Goal: Task Accomplishment & Management: Manage account settings

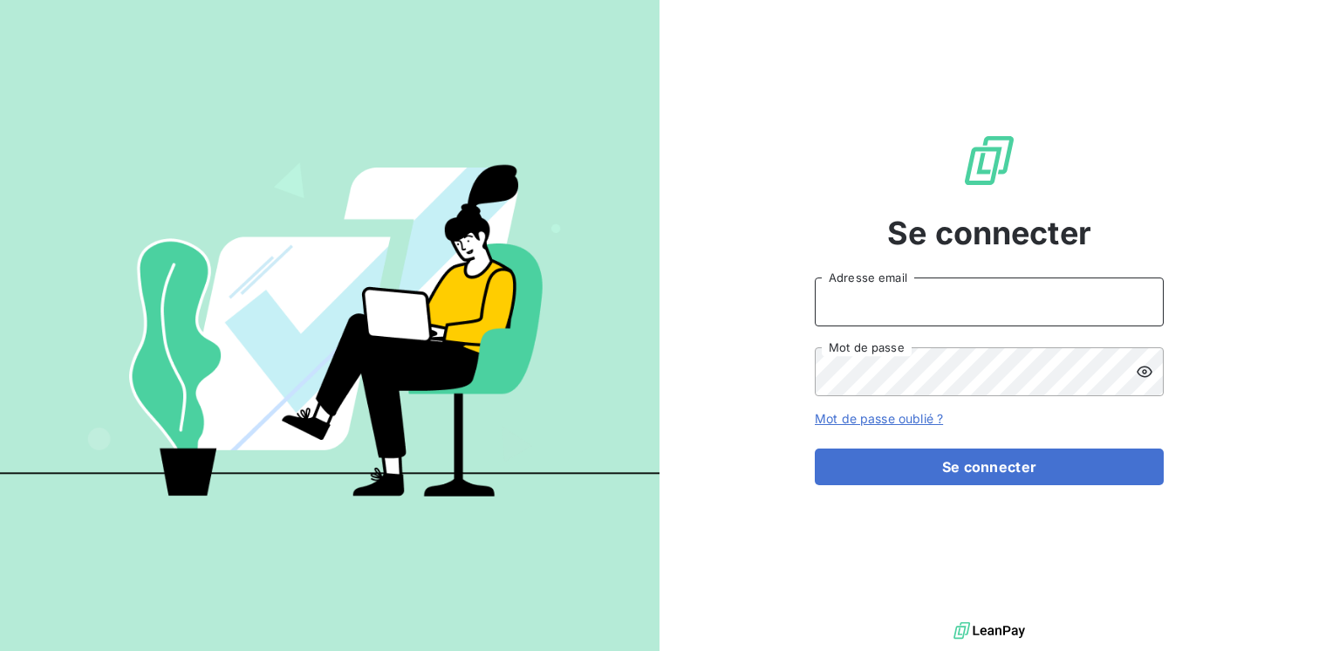
click at [874, 304] on input "Adresse email" at bounding box center [989, 301] width 349 height 49
type input "[PERSON_NAME][EMAIL_ADDRESS][DOMAIN_NAME]"
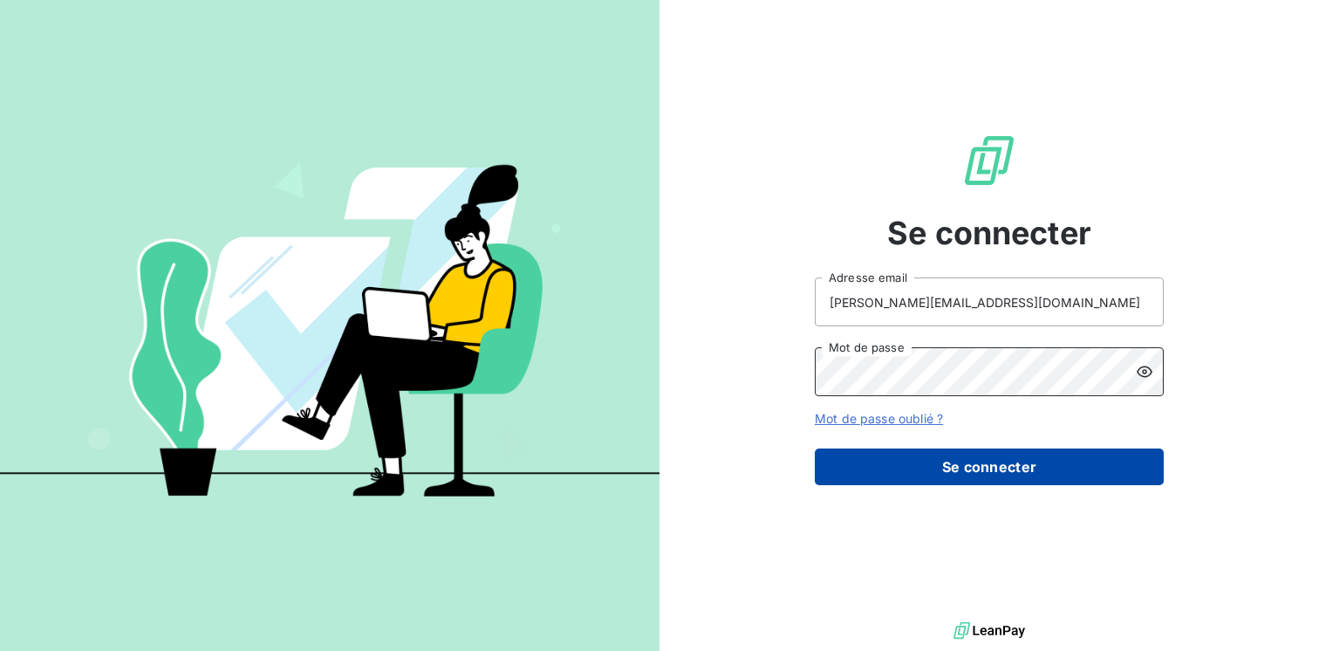
click at [892, 463] on button "Se connecter" at bounding box center [989, 466] width 349 height 37
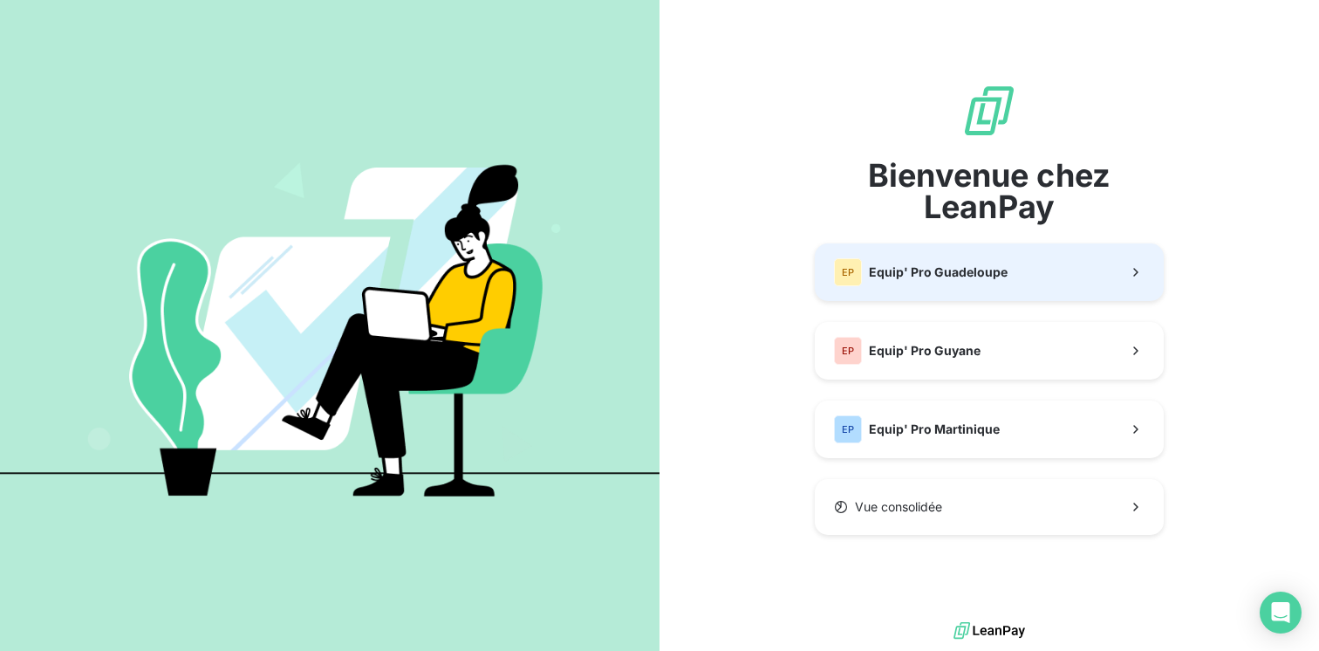
click at [902, 272] on span "Equip' Pro Guadeloupe" at bounding box center [938, 271] width 139 height 17
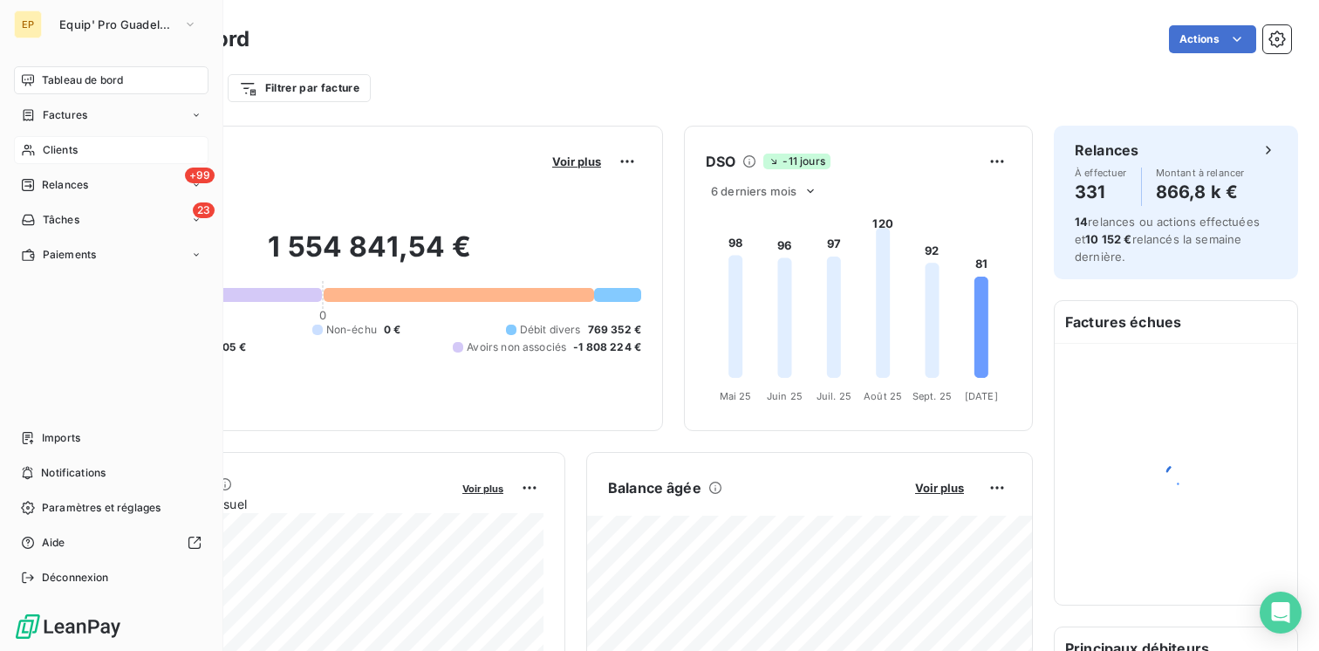
click at [62, 154] on span "Clients" at bounding box center [60, 150] width 35 height 16
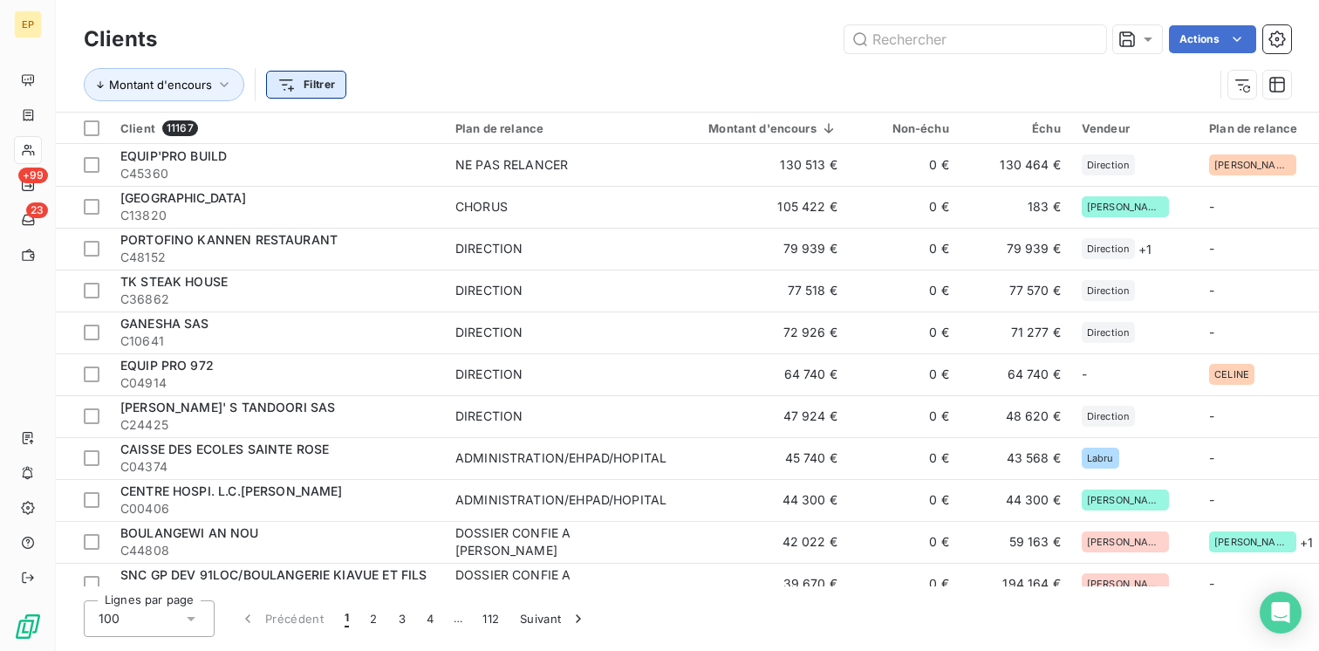
click at [318, 93] on html "EP +99 23 Clients Actions Montant d'encours Filtrer Client 11167 Plan de relanc…" at bounding box center [659, 325] width 1319 height 651
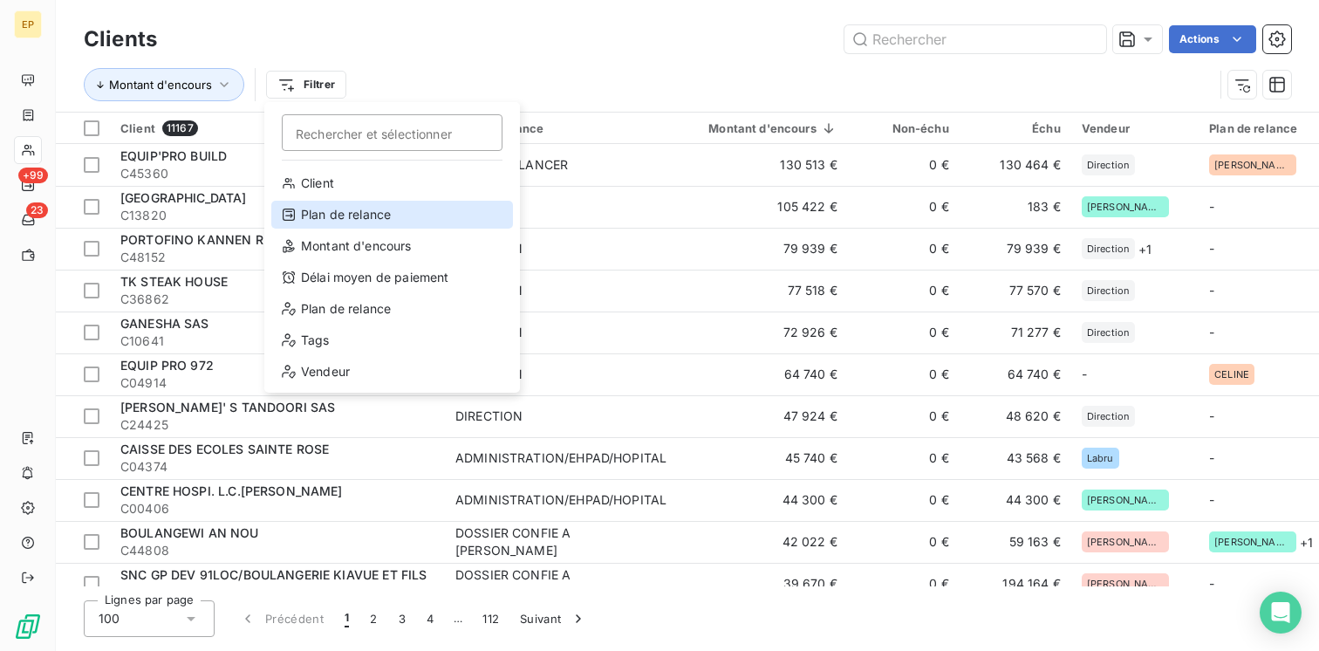
click at [344, 210] on div "Plan de relance" at bounding box center [392, 215] width 242 height 28
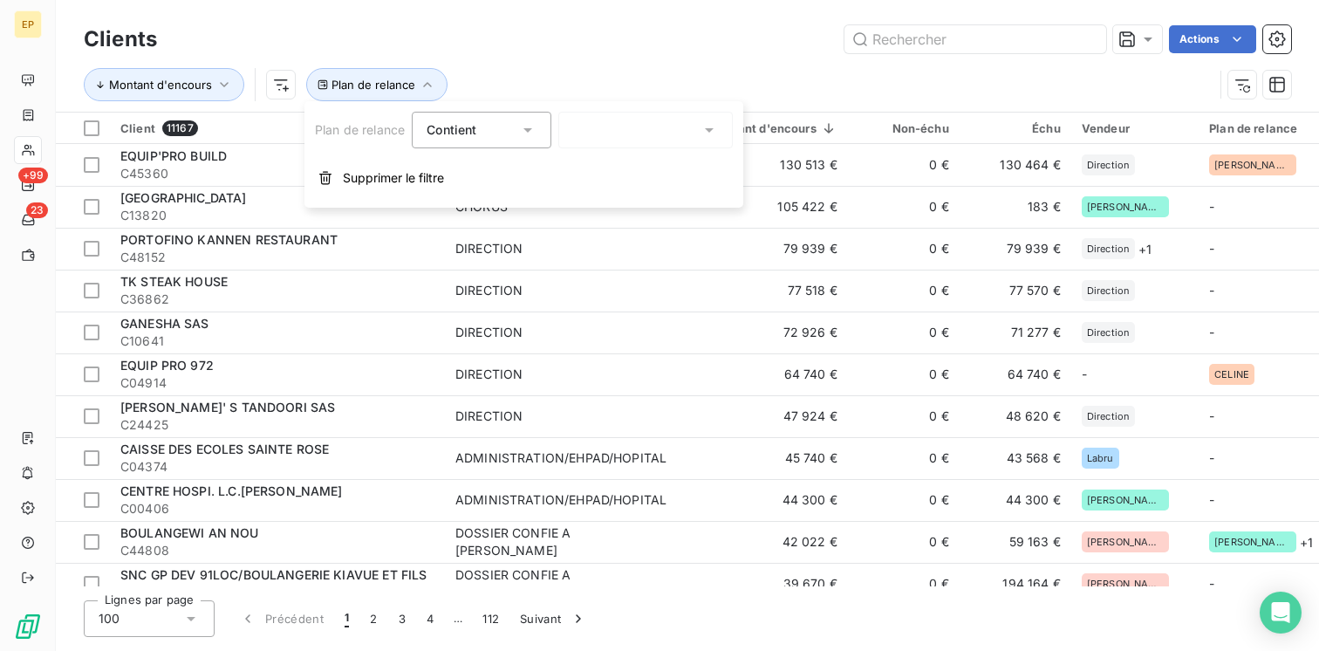
click at [544, 120] on div "Contient" at bounding box center [482, 130] width 140 height 37
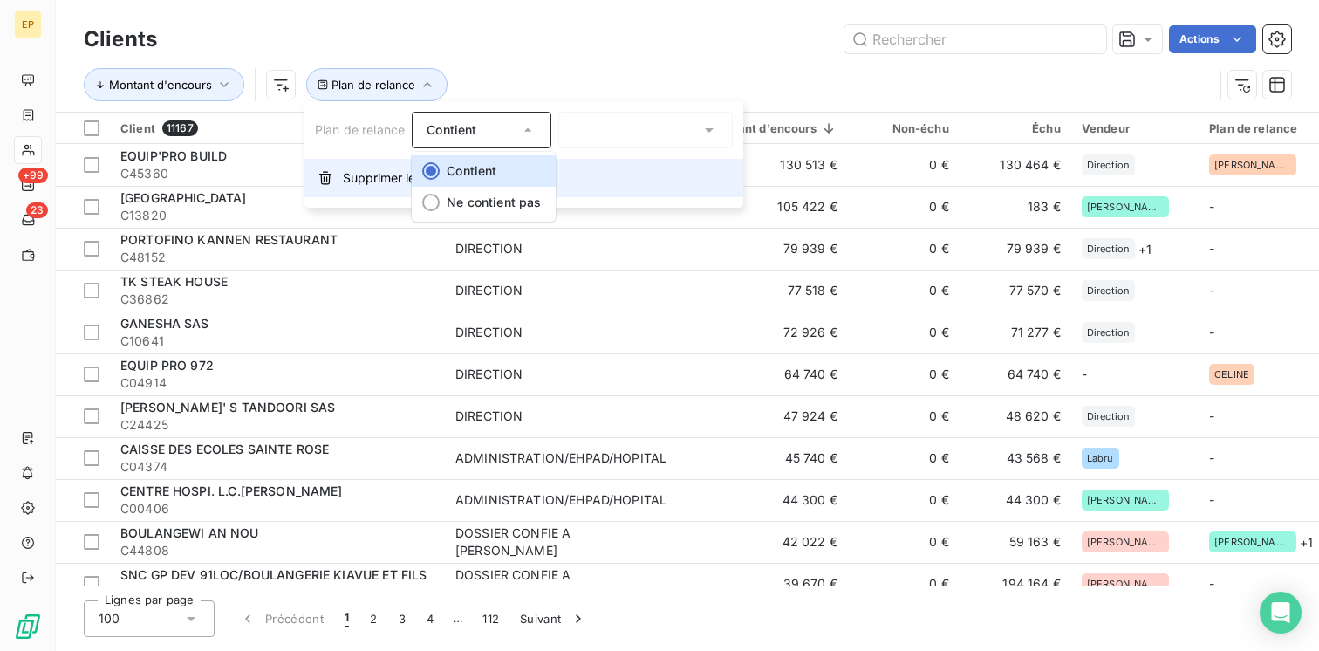
click at [600, 159] on button "Supprimer le filtre" at bounding box center [523, 178] width 439 height 38
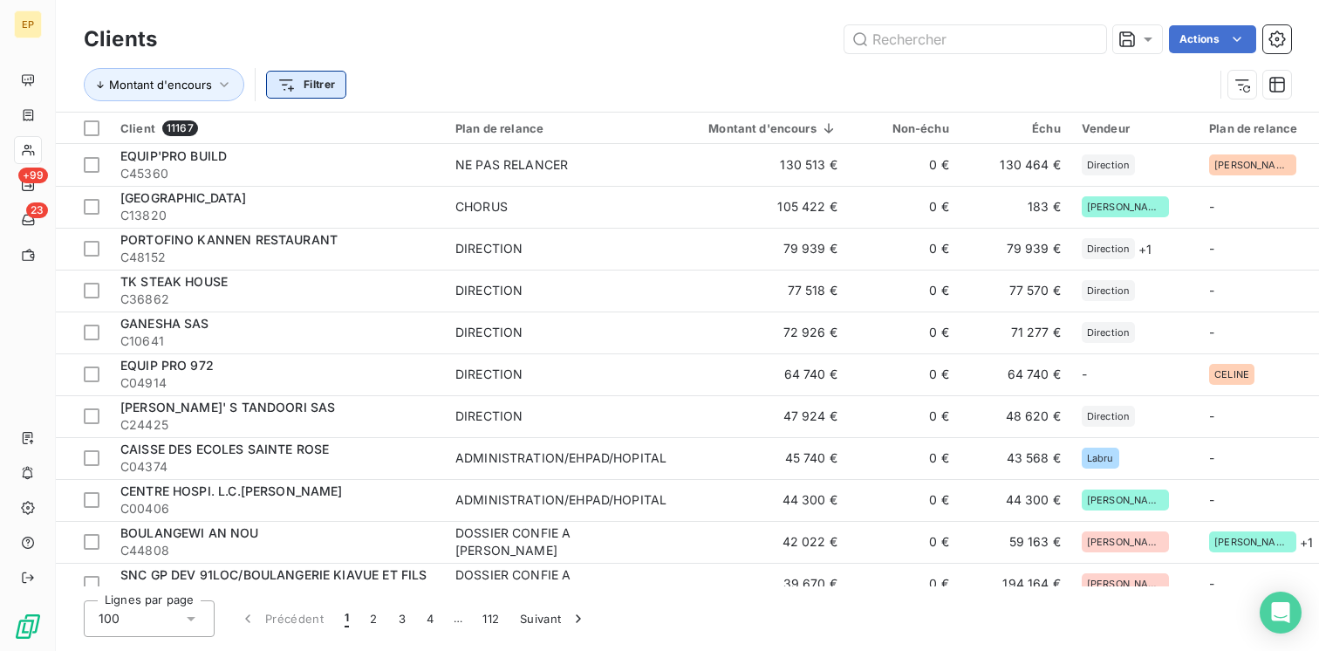
click at [311, 75] on html "EP +99 23 Clients Actions Montant d'encours Filtrer Client 11167 Plan de relanc…" at bounding box center [659, 325] width 1319 height 651
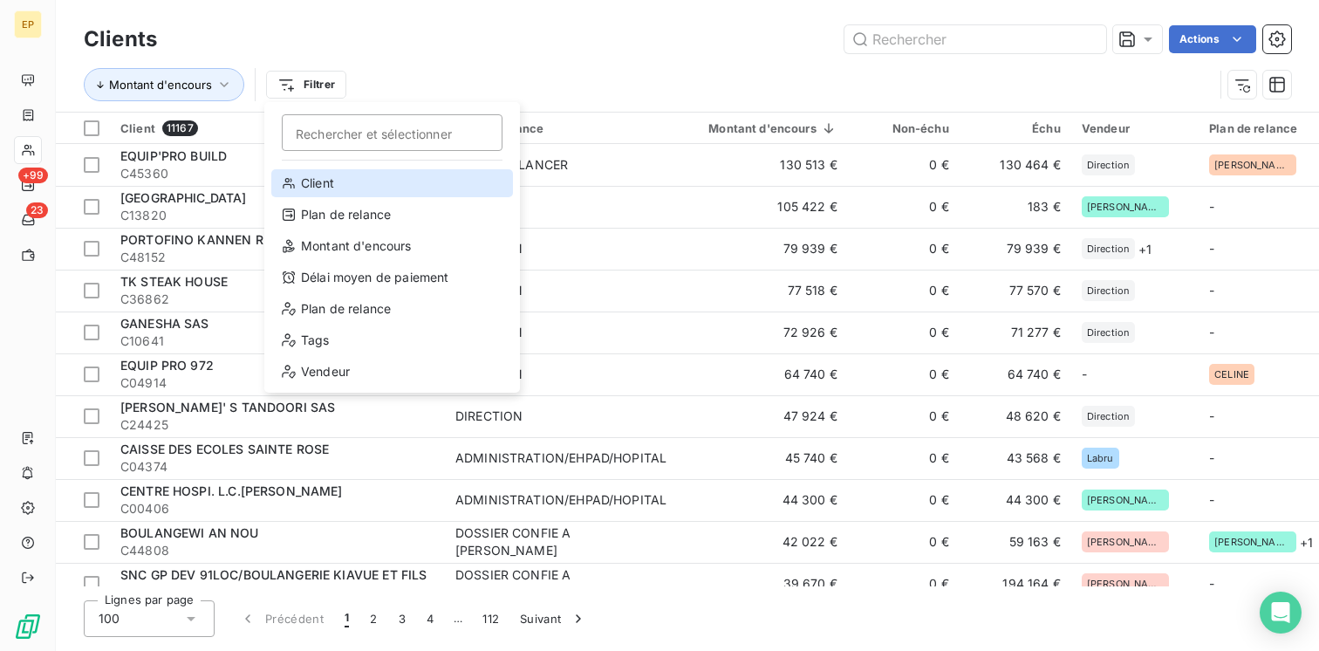
click at [343, 181] on div "Client" at bounding box center [392, 183] width 242 height 28
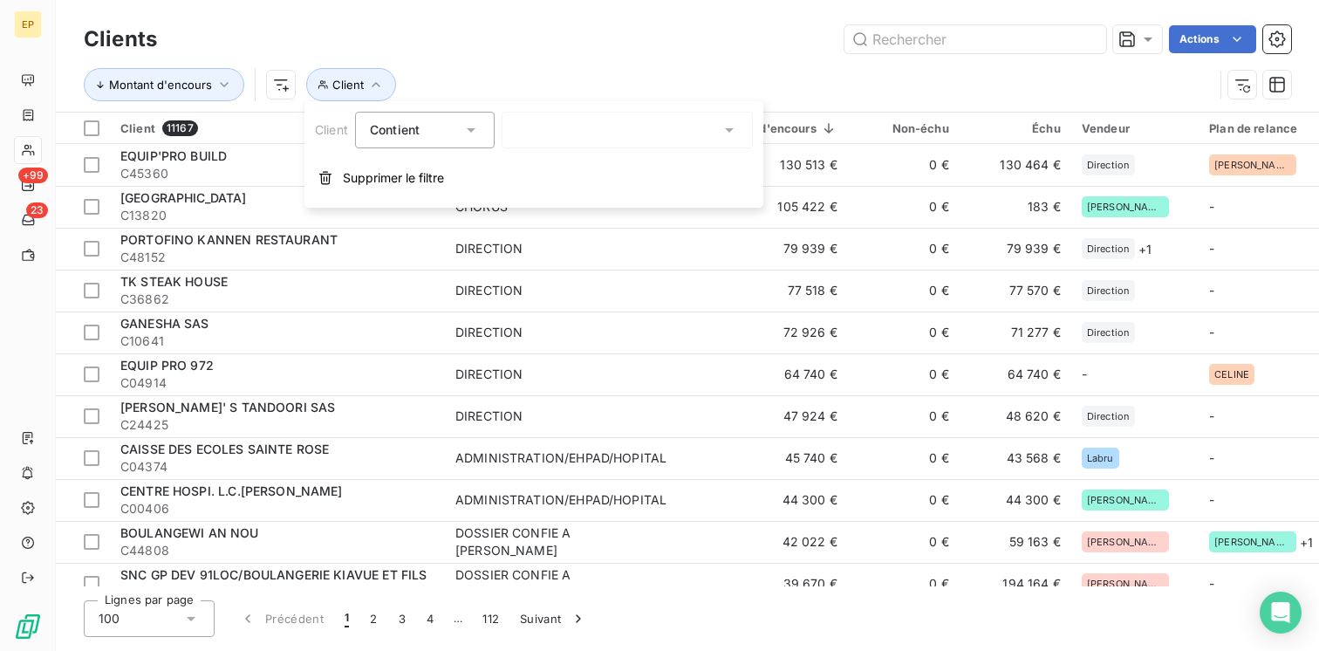
click at [734, 135] on icon at bounding box center [729, 129] width 17 height 17
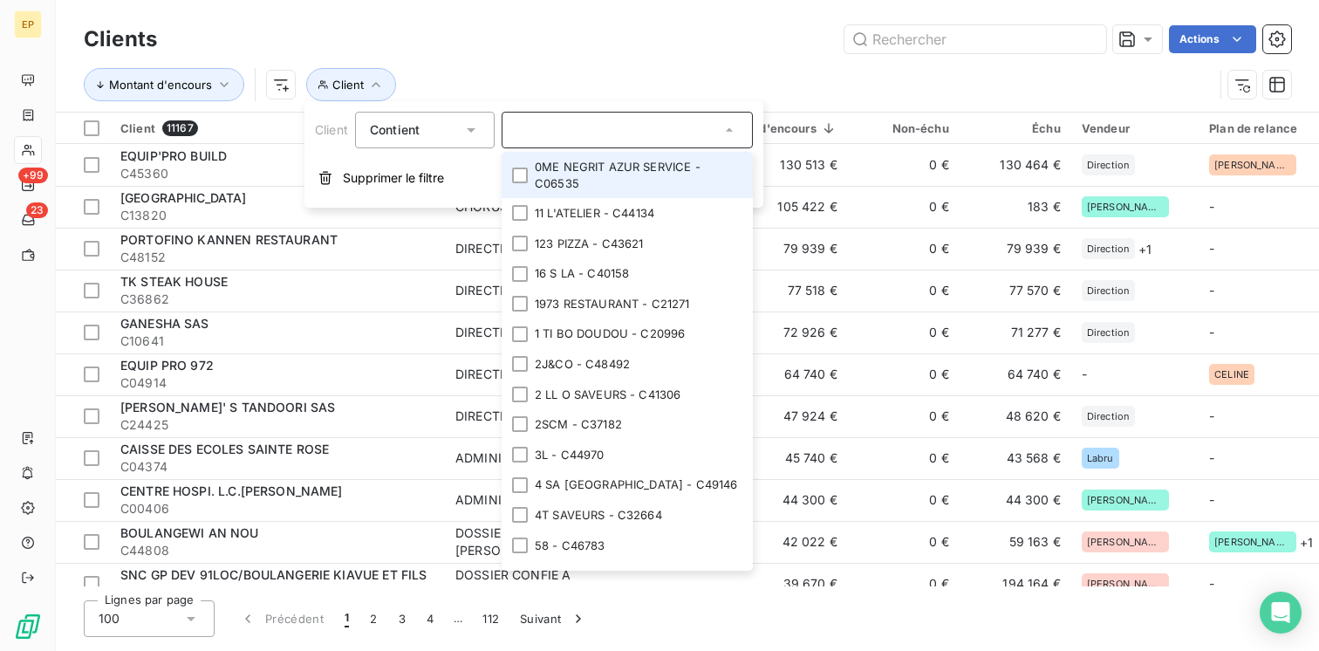
click at [734, 135] on icon at bounding box center [729, 129] width 17 height 17
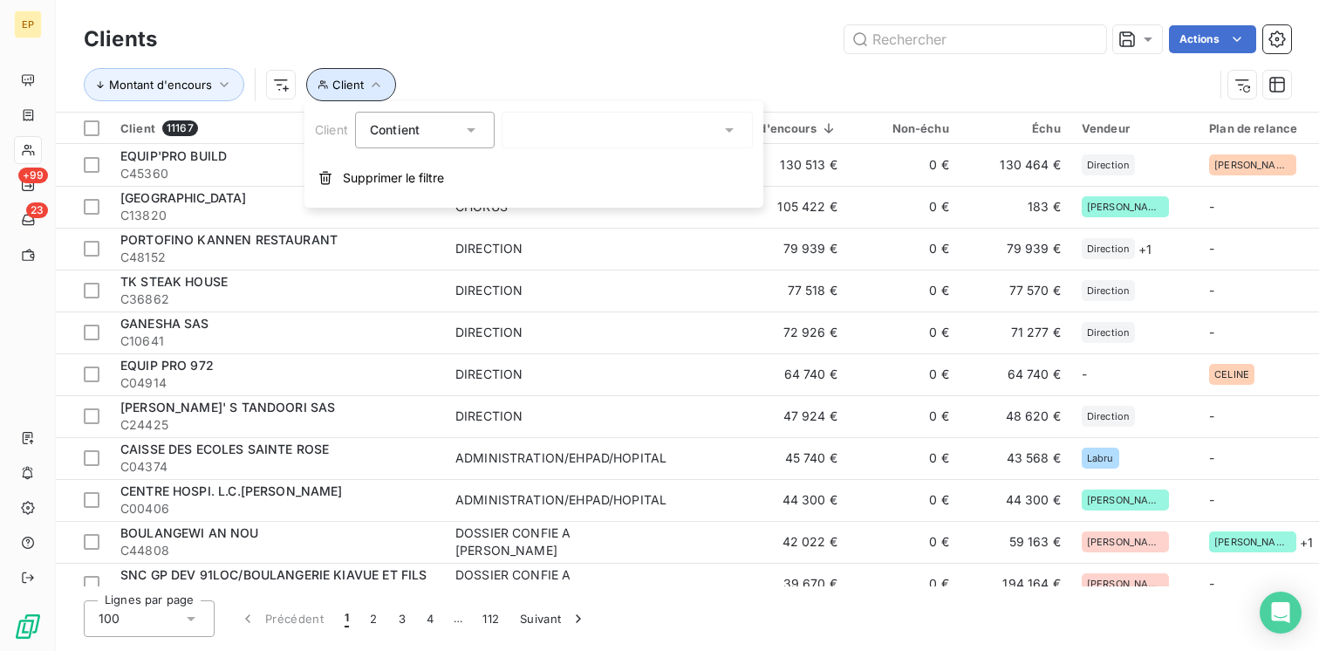
click at [368, 80] on icon "button" at bounding box center [375, 84] width 17 height 17
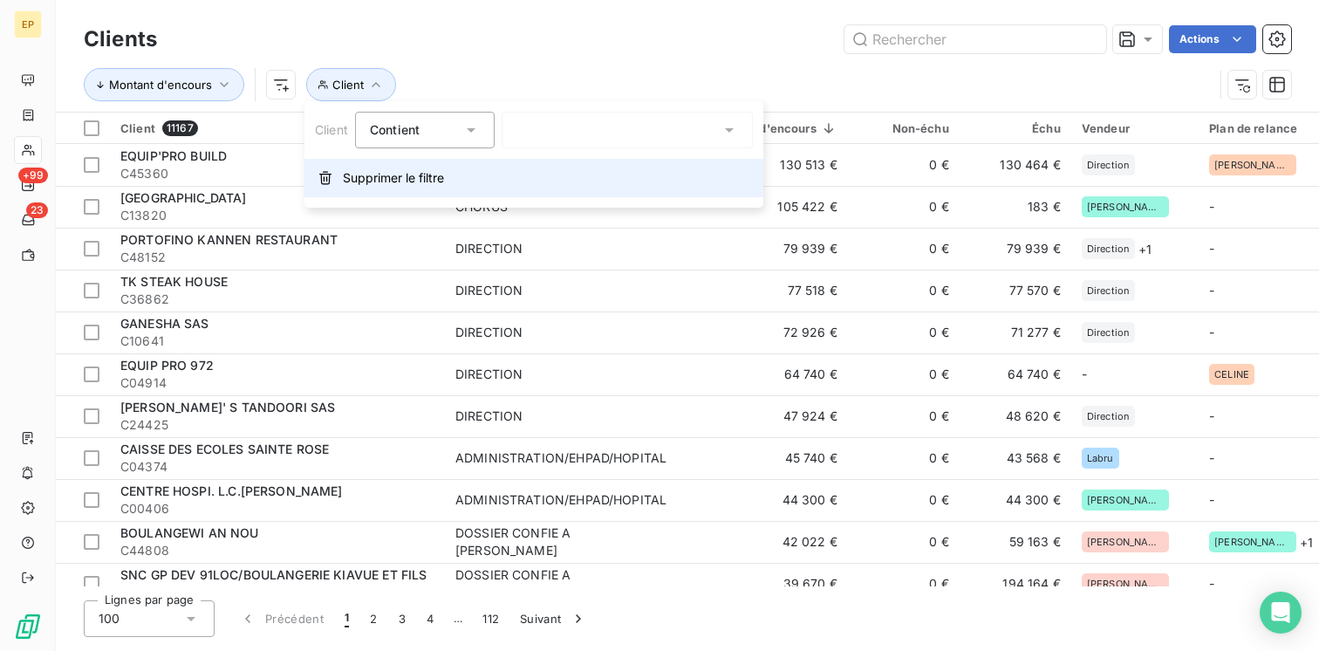
click at [368, 184] on span "Supprimer le filtre" at bounding box center [393, 177] width 101 height 17
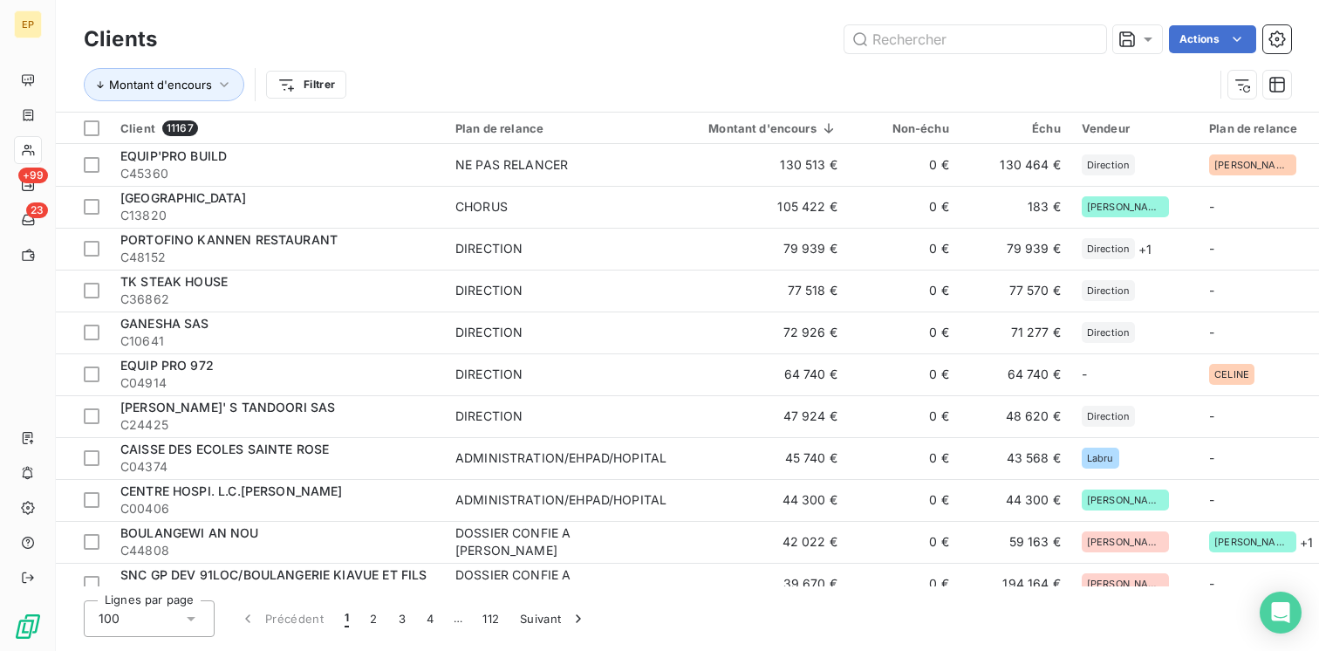
click at [300, 70] on div "Montant d'encours Filtrer" at bounding box center [649, 84] width 1130 height 33
click at [299, 79] on html "EP +99 23 Clients Actions Montant d'encours Filtrer Client 11167 Plan de relanc…" at bounding box center [659, 325] width 1319 height 651
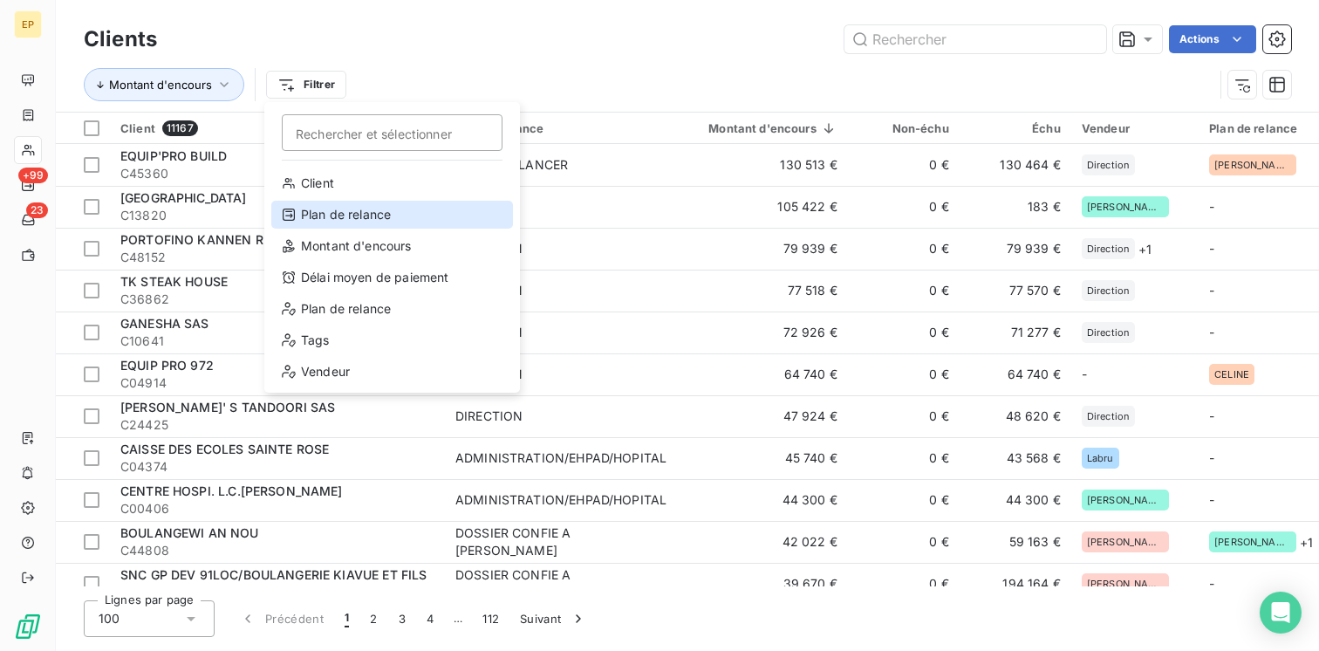
click at [344, 209] on div "Plan de relance" at bounding box center [392, 215] width 242 height 28
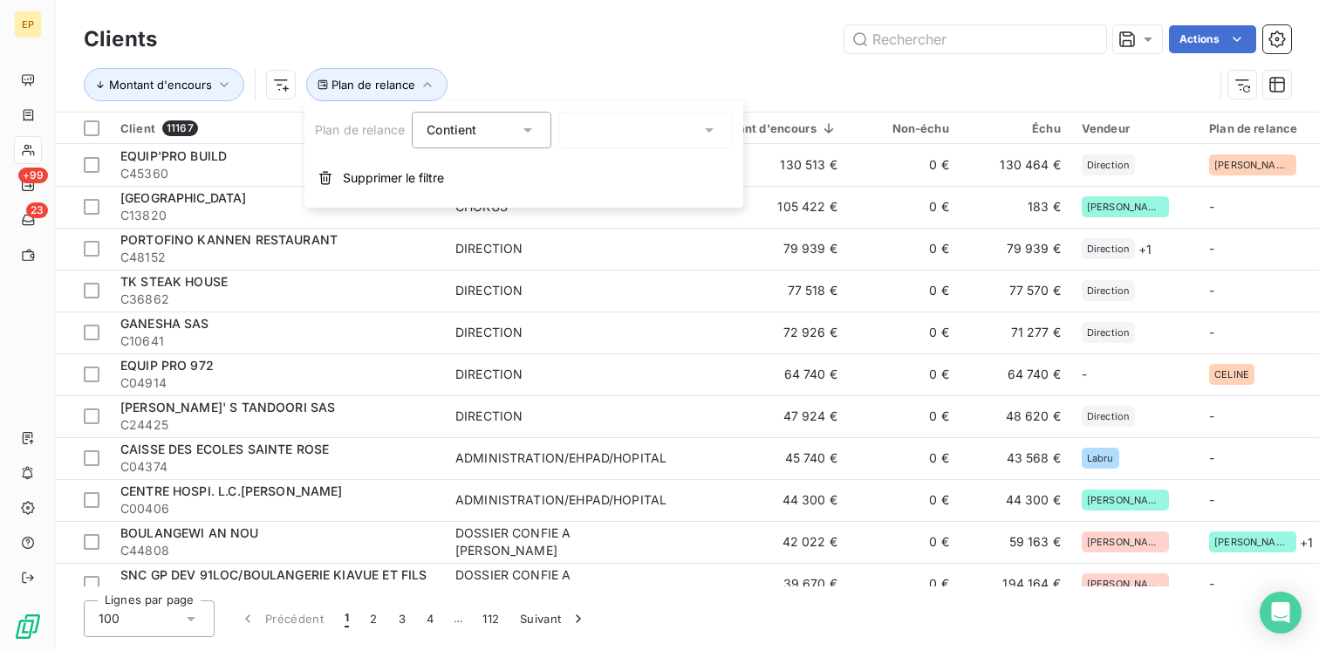
click at [702, 134] on icon at bounding box center [709, 129] width 17 height 17
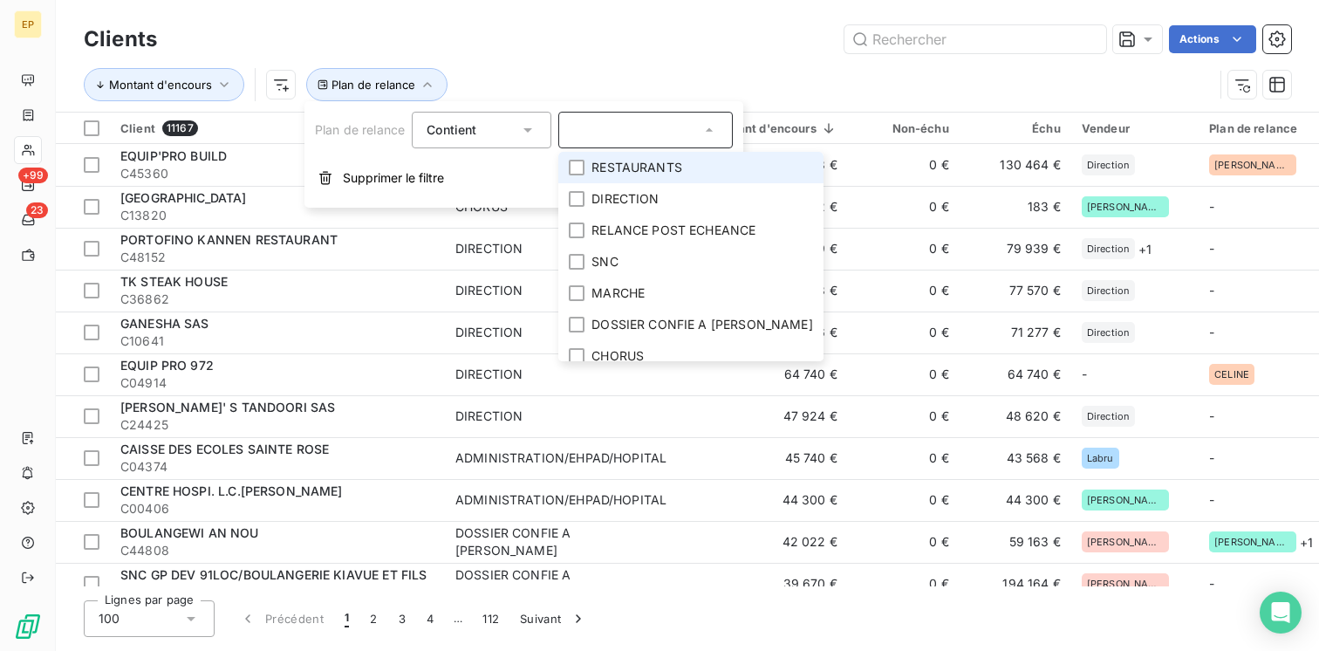
click at [586, 168] on li "RESTAURANTS" at bounding box center [690, 167] width 265 height 31
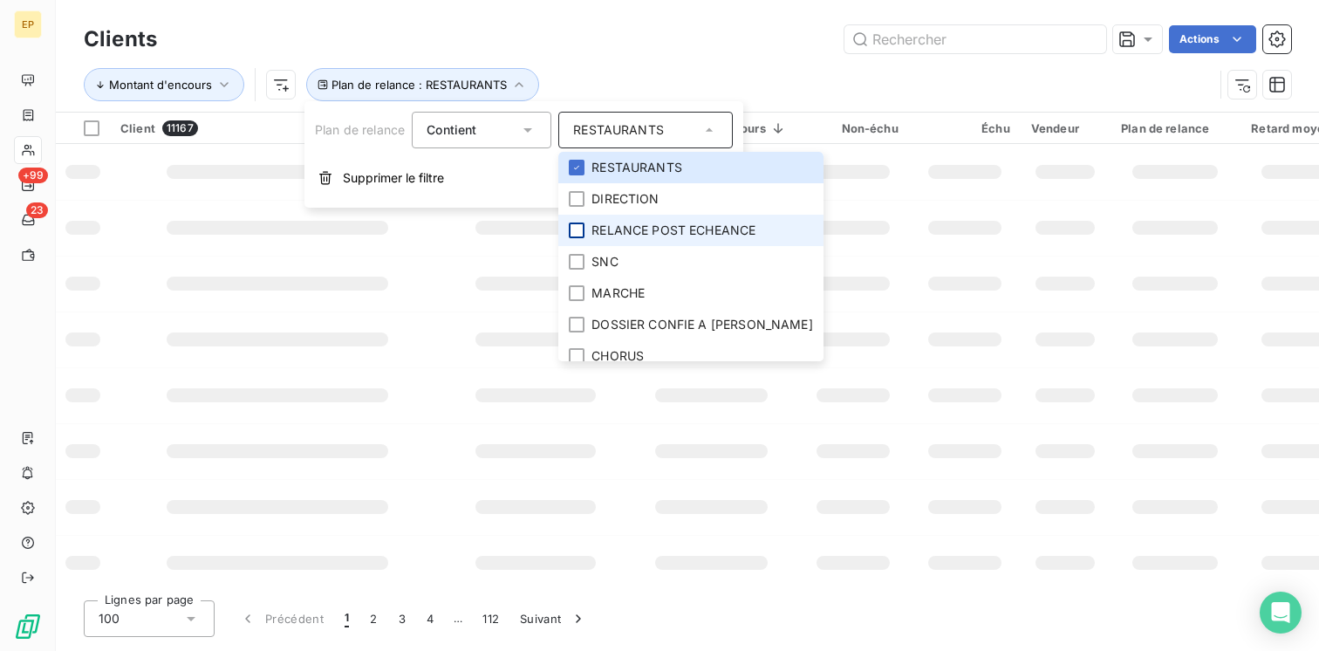
click at [576, 236] on div at bounding box center [577, 230] width 16 height 16
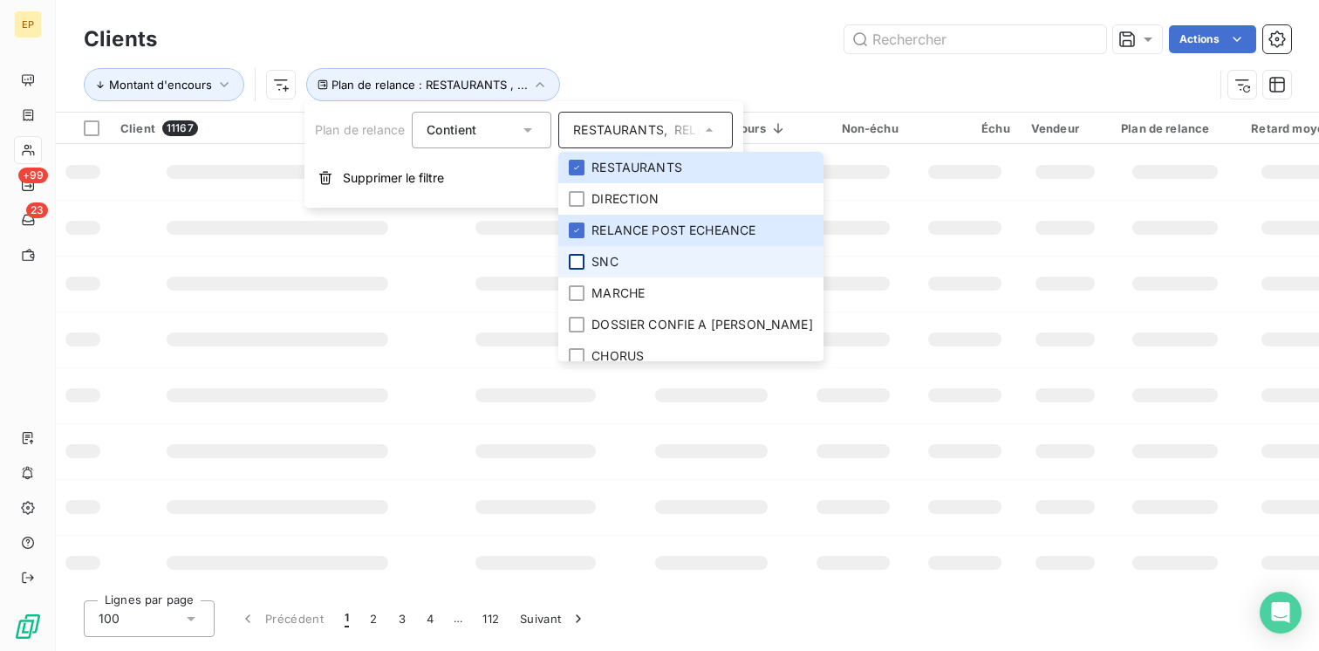
click at [574, 265] on div at bounding box center [577, 262] width 16 height 16
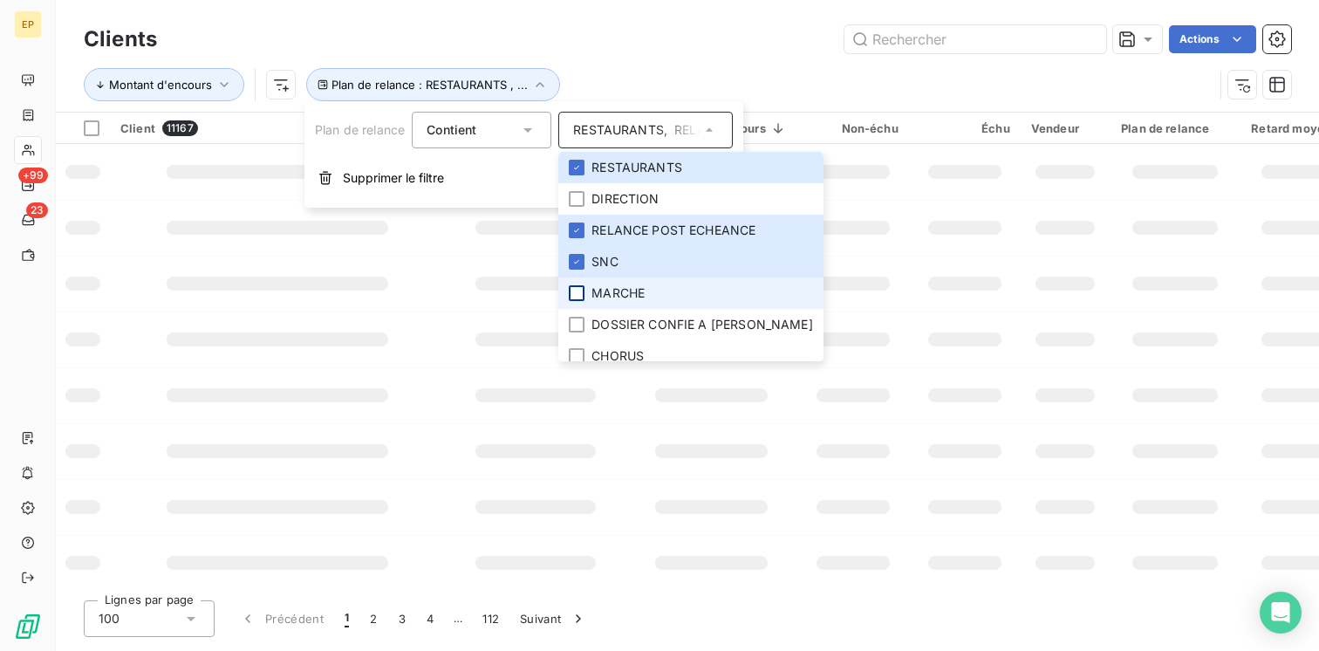
click at [575, 294] on div at bounding box center [577, 293] width 16 height 16
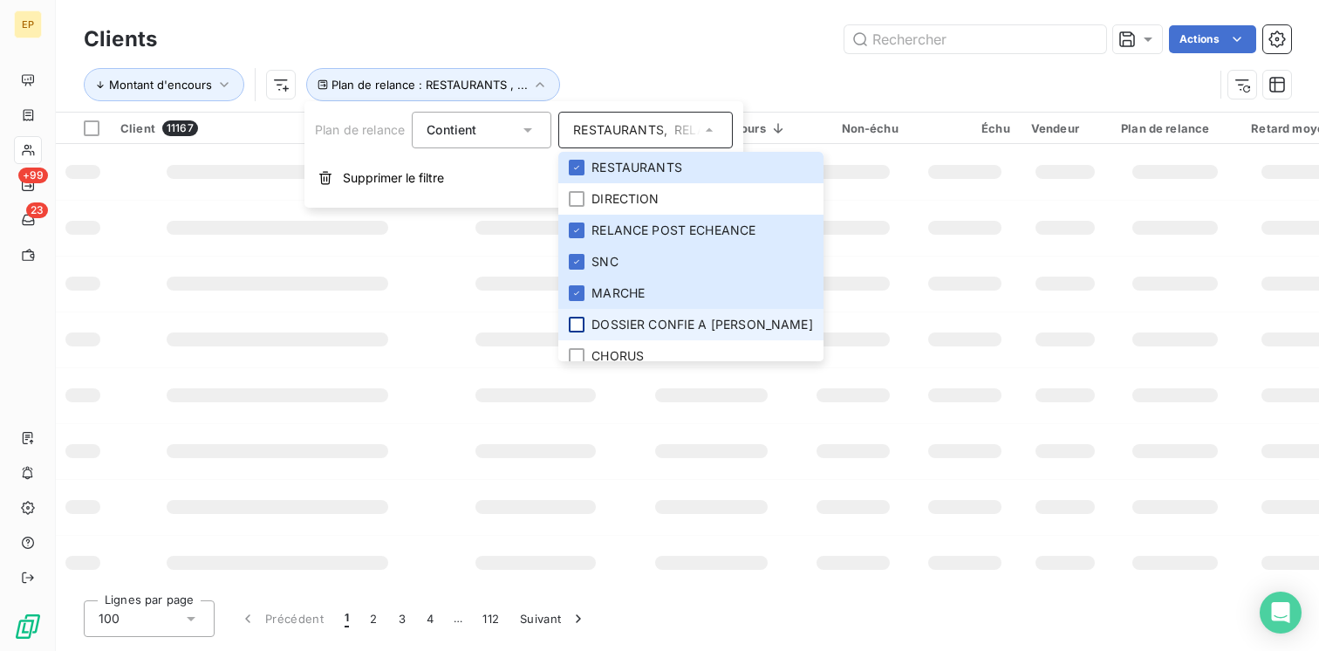
click at [580, 329] on div at bounding box center [577, 325] width 16 height 16
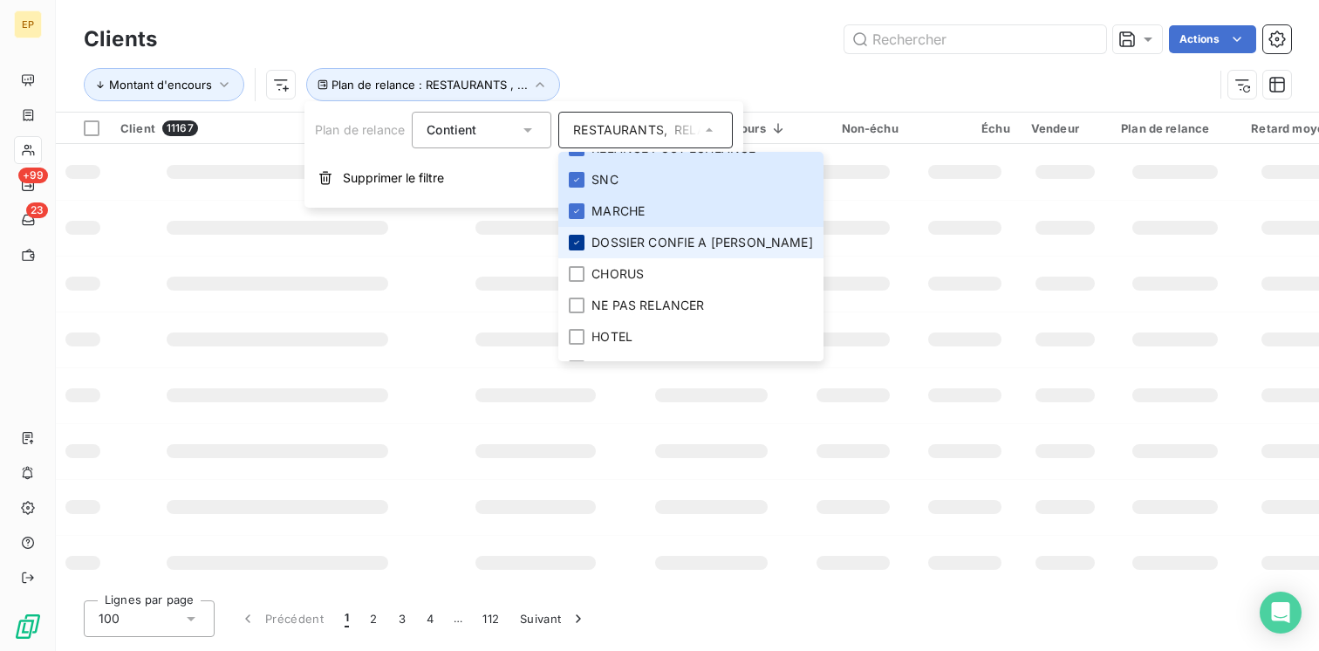
scroll to position [95, 0]
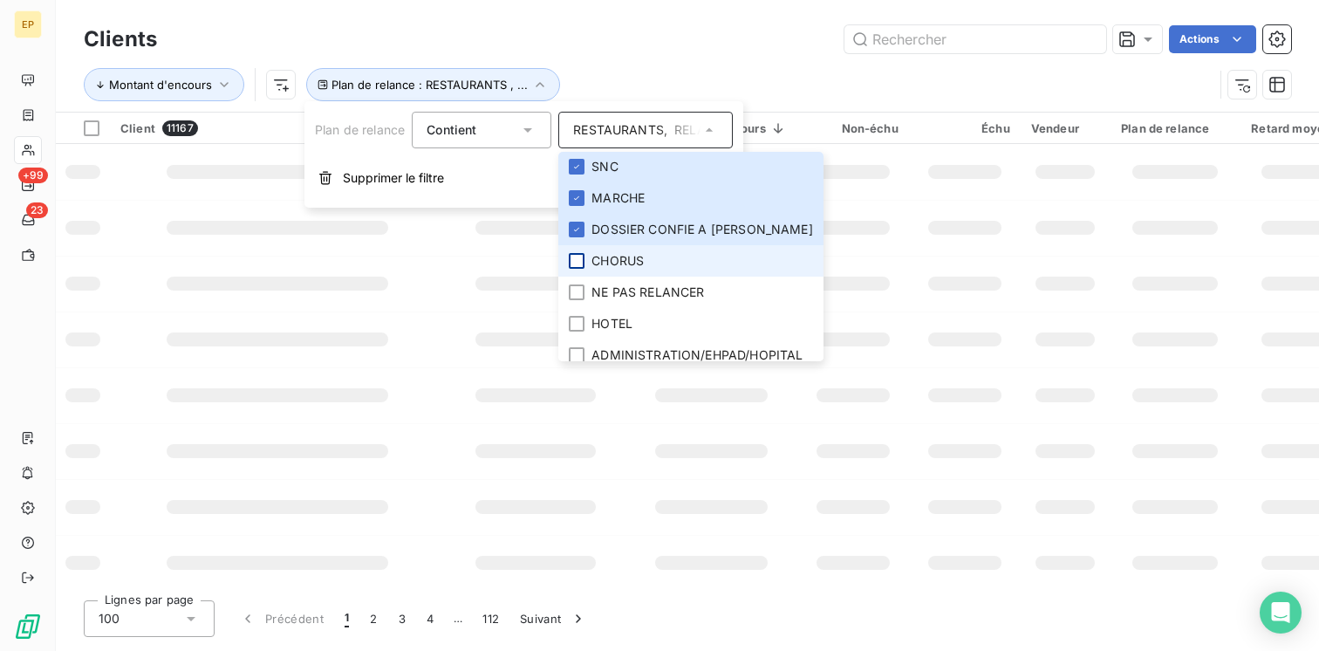
click at [571, 264] on div at bounding box center [577, 261] width 16 height 16
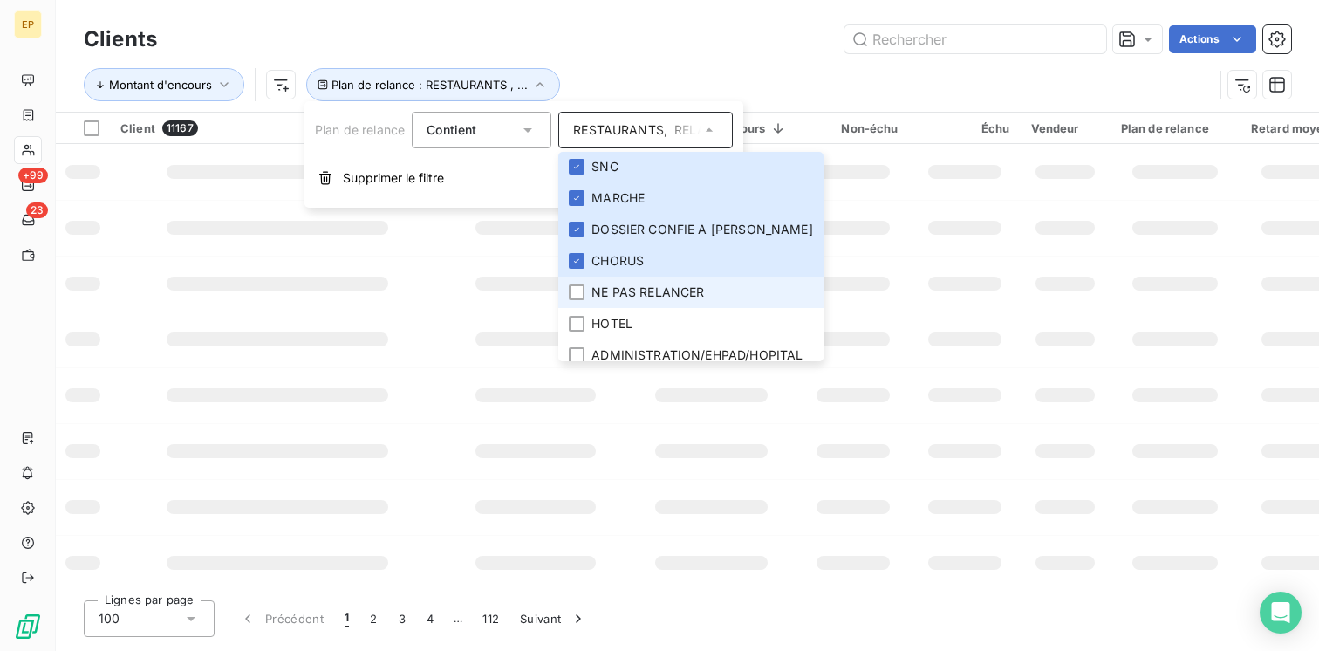
click at [576, 279] on li "NE PAS RELANCER" at bounding box center [690, 292] width 265 height 31
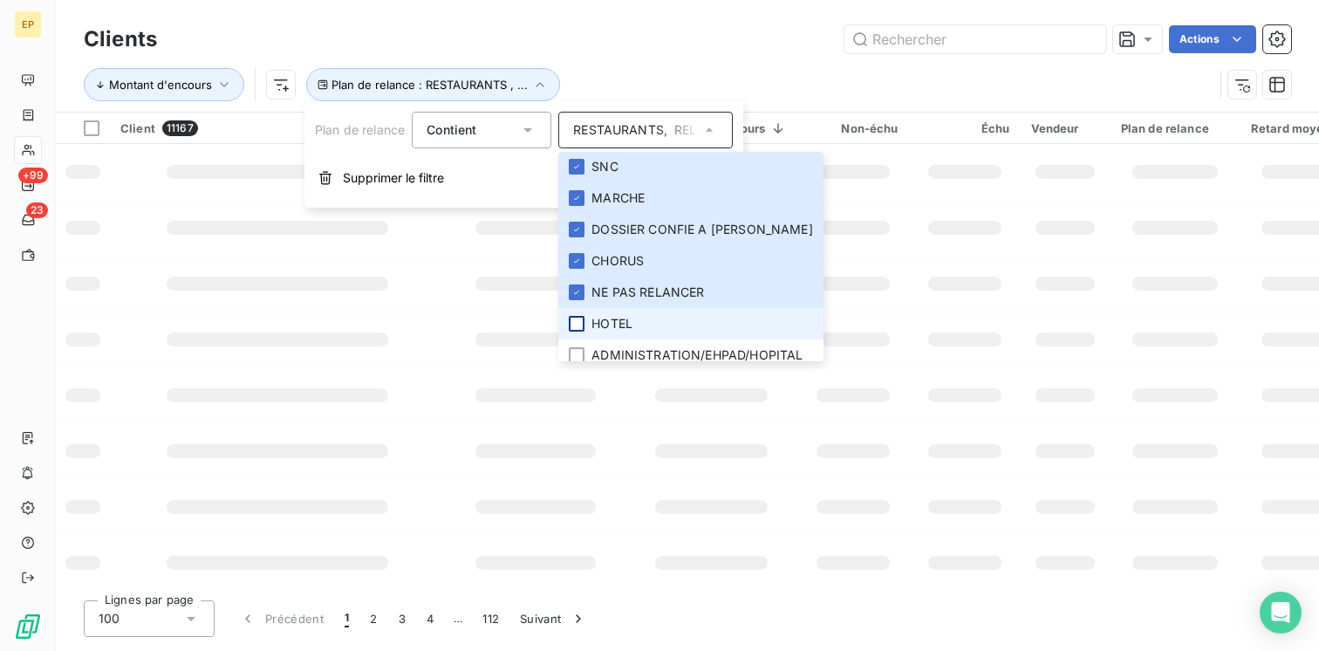
click at [580, 319] on div at bounding box center [577, 324] width 16 height 16
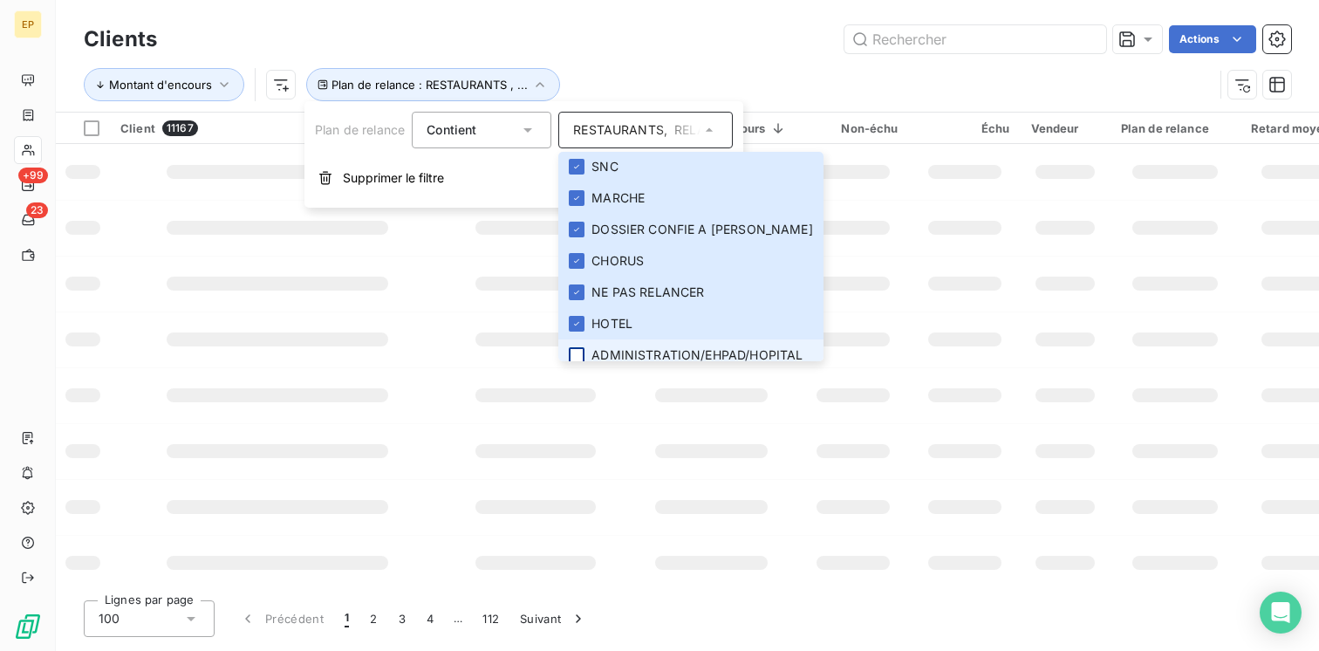
click at [578, 353] on div at bounding box center [577, 355] width 16 height 16
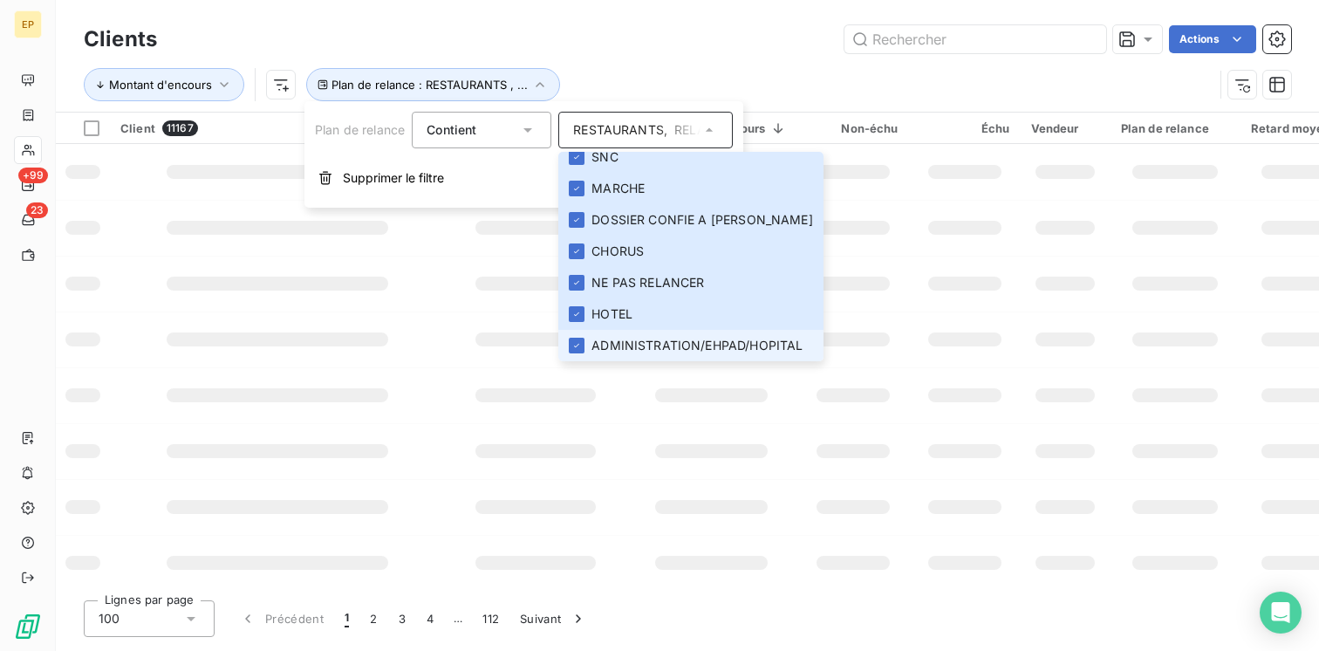
scroll to position [0, 0]
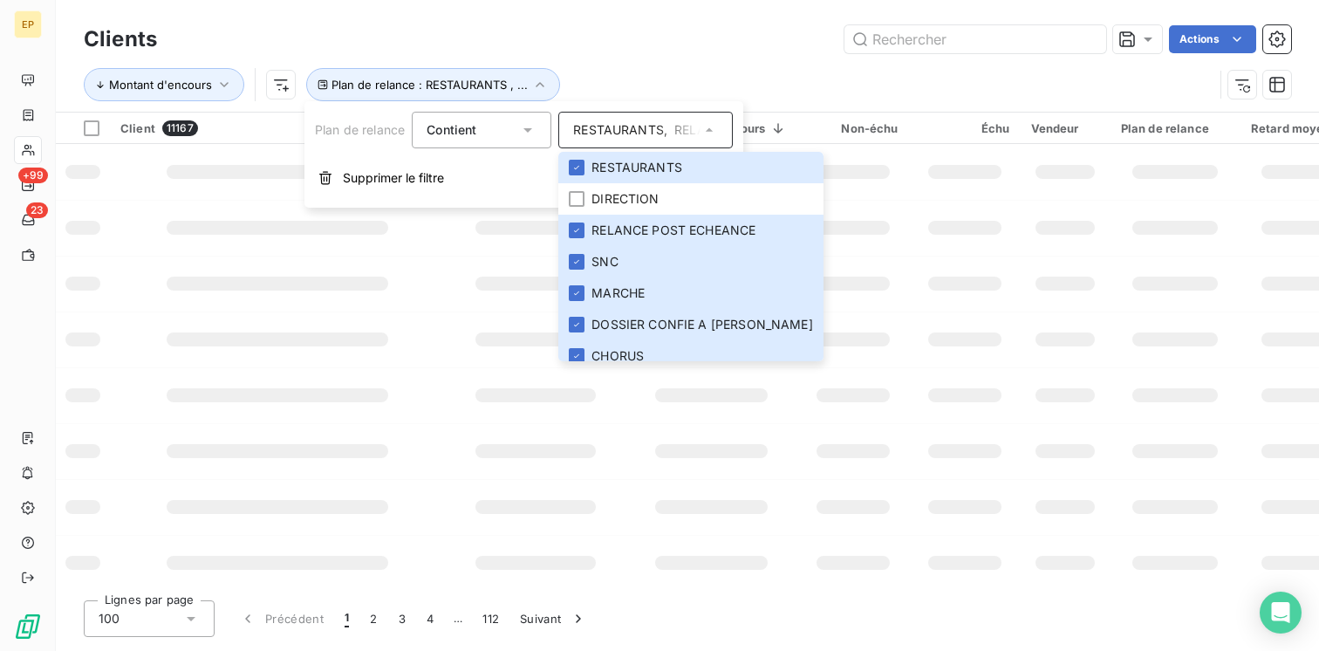
click at [714, 60] on div "Montant d'encours Plan de relance : RESTAURANTS , ..." at bounding box center [687, 85] width 1207 height 54
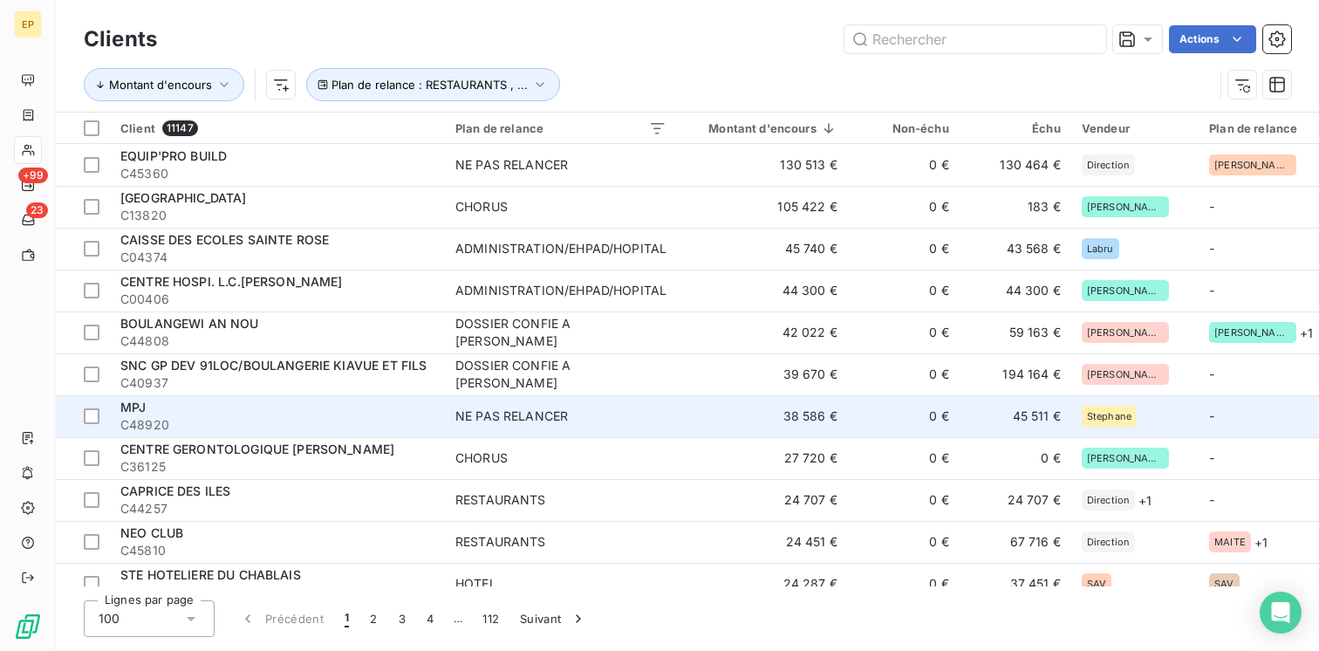
click at [500, 411] on div "NE PAS RELANCER" at bounding box center [511, 415] width 113 height 17
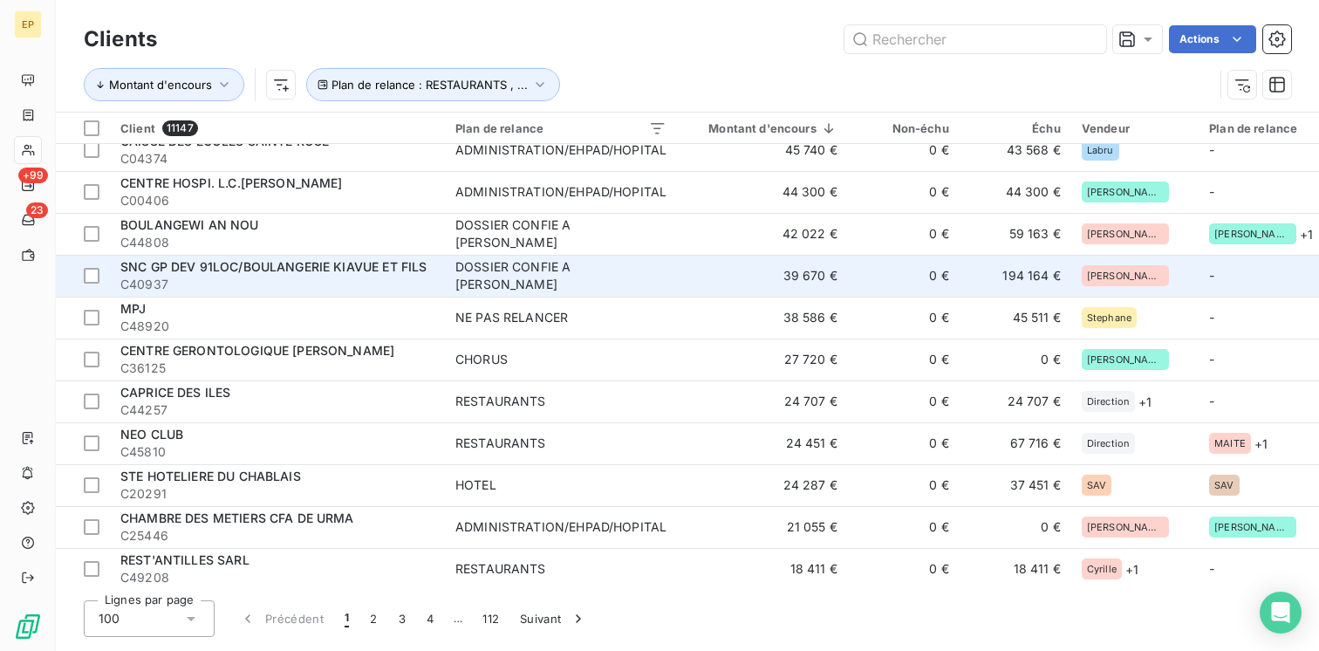
scroll to position [138, 0]
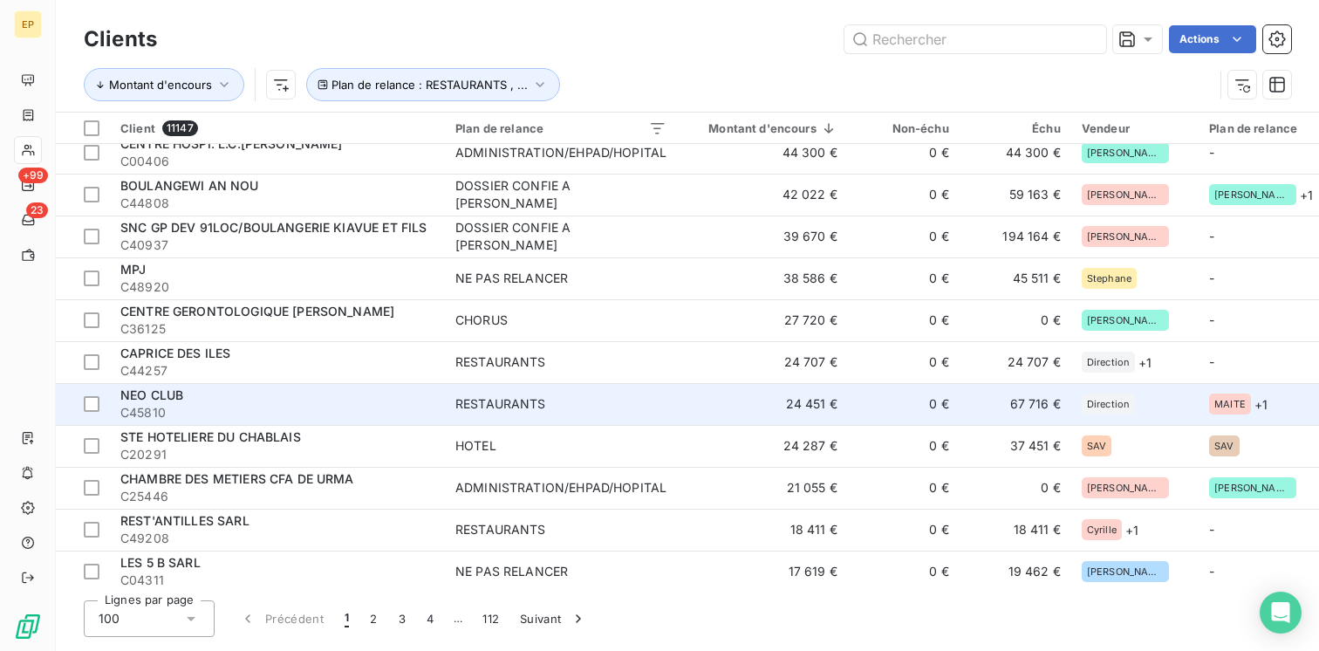
click at [219, 404] on span "C45810" at bounding box center [277, 412] width 314 height 17
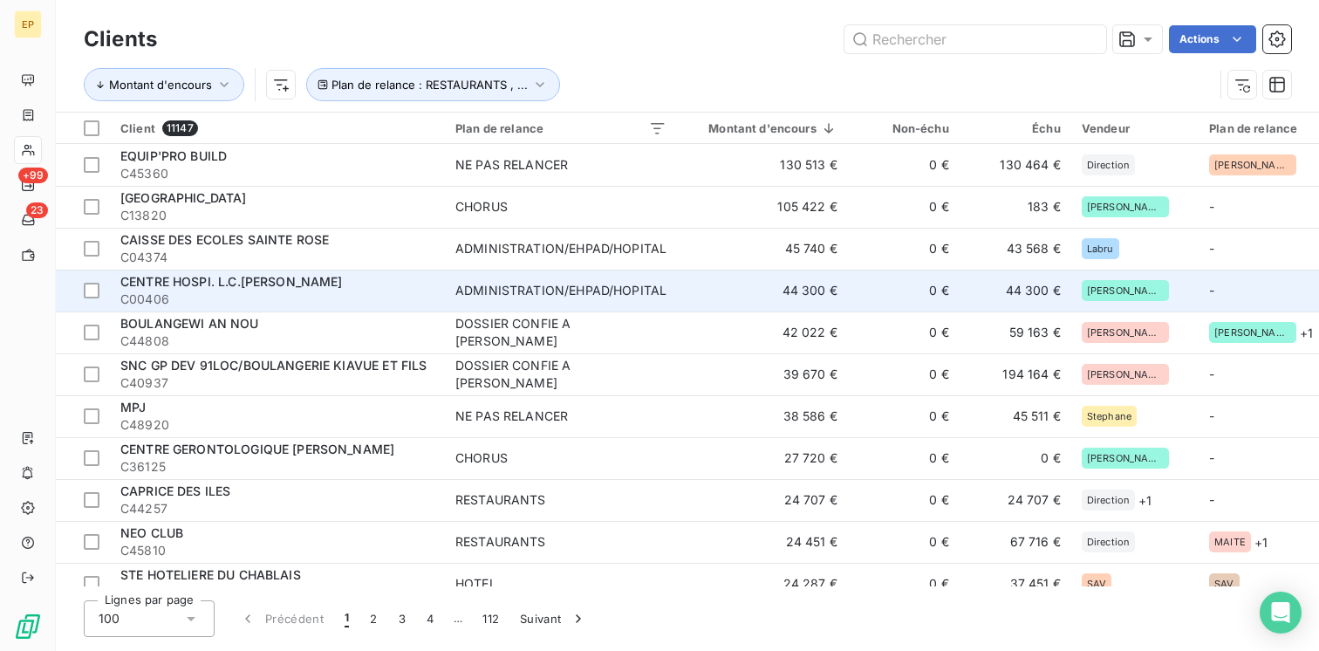
click at [260, 304] on span "C00406" at bounding box center [277, 299] width 314 height 17
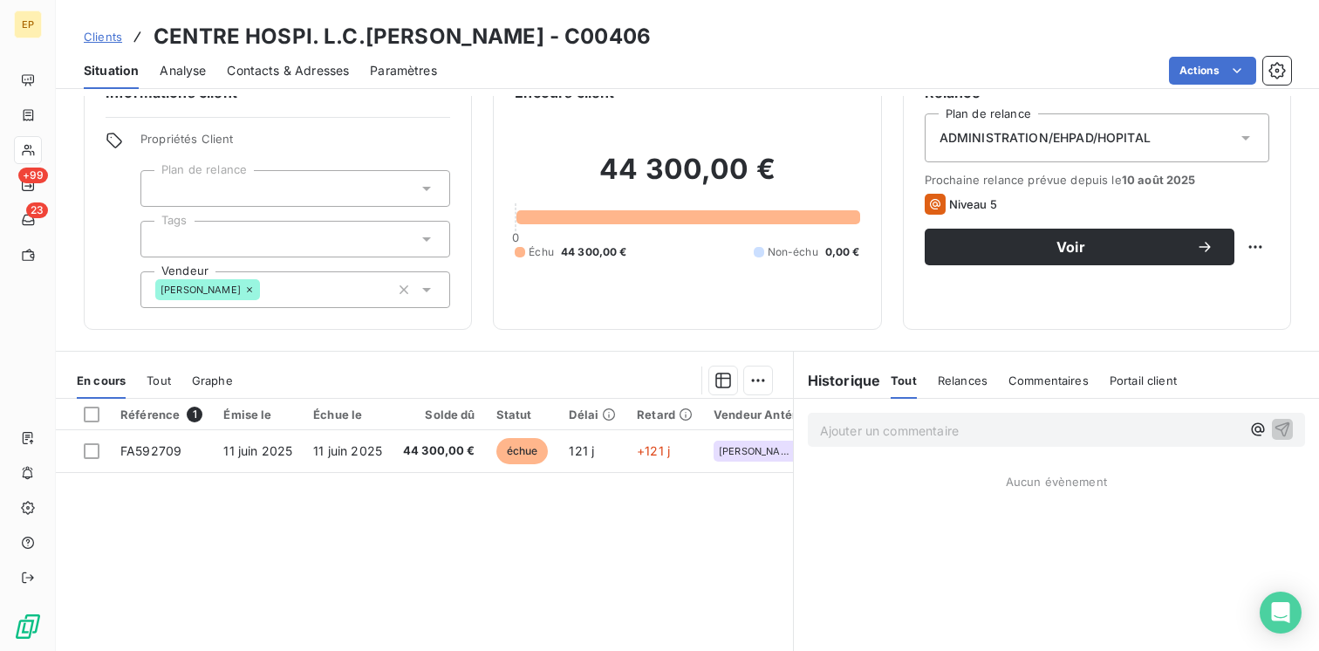
scroll to position [72, 0]
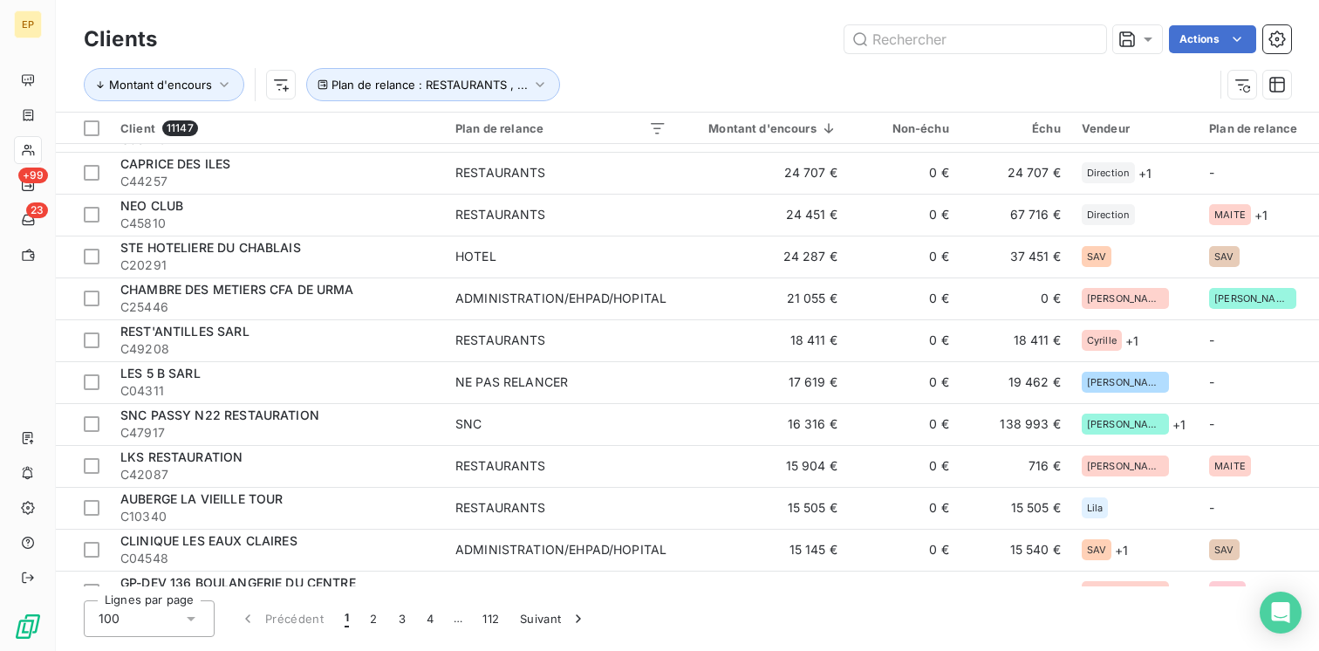
scroll to position [346, 0]
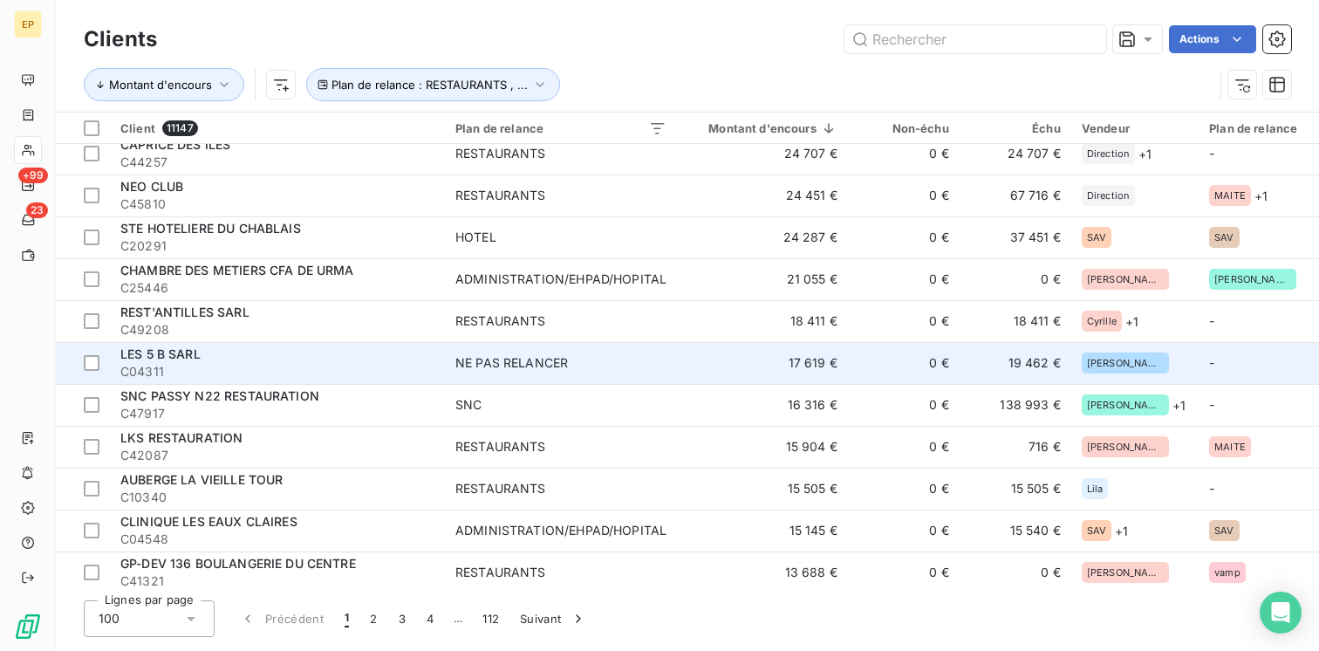
click at [210, 363] on span "C04311" at bounding box center [277, 371] width 314 height 17
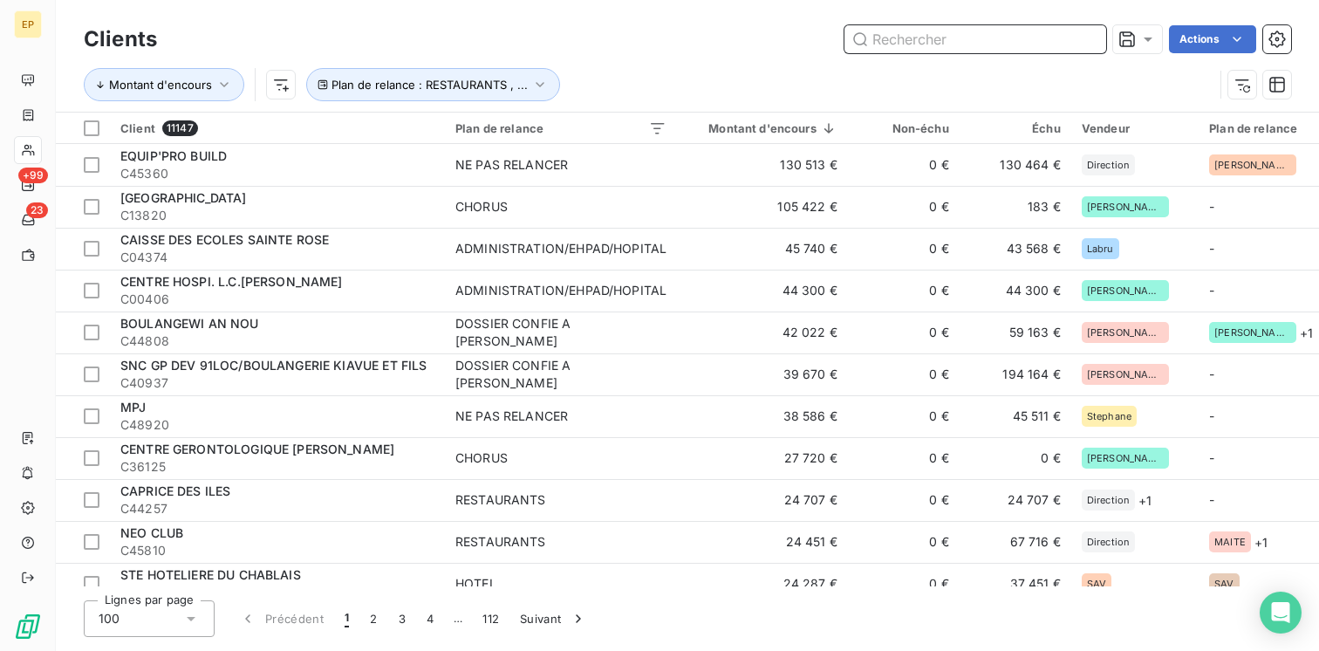
click at [665, 21] on div "Clients Actions" at bounding box center [687, 39] width 1207 height 37
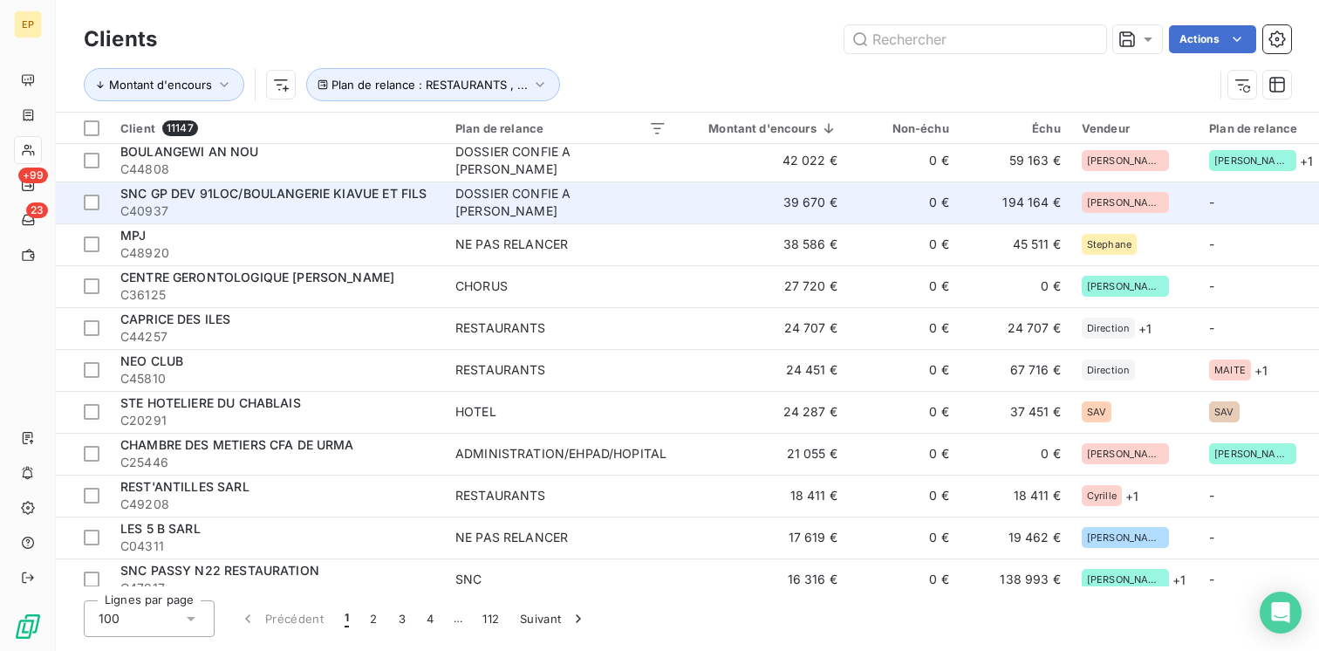
scroll to position [174, 0]
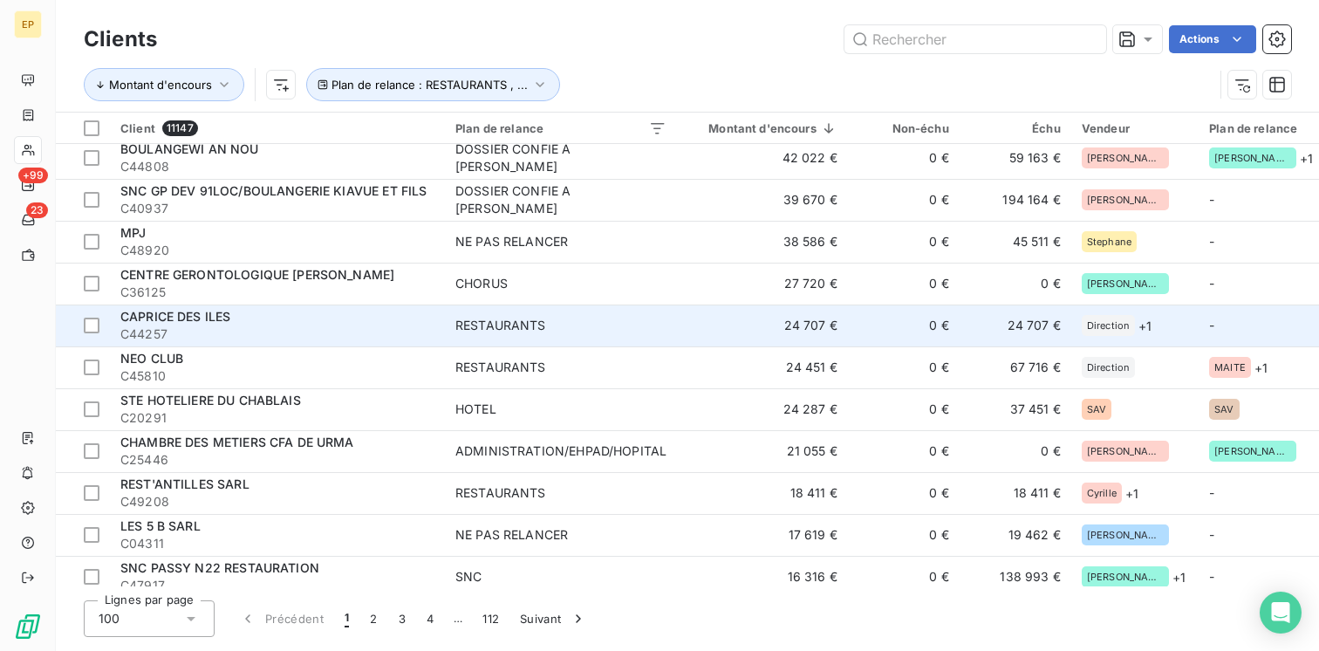
click at [524, 328] on div "RESTAURANTS" at bounding box center [500, 325] width 91 height 17
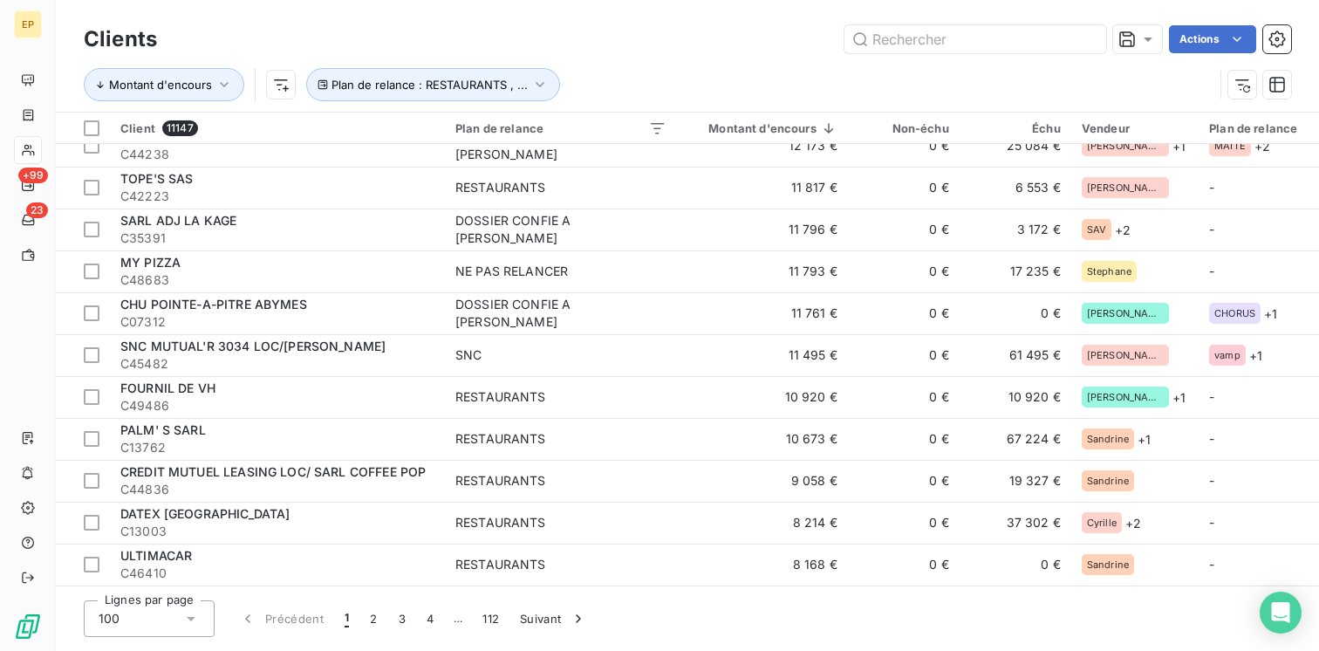
scroll to position [958, 0]
